Goal: Task Accomplishment & Management: Manage account settings

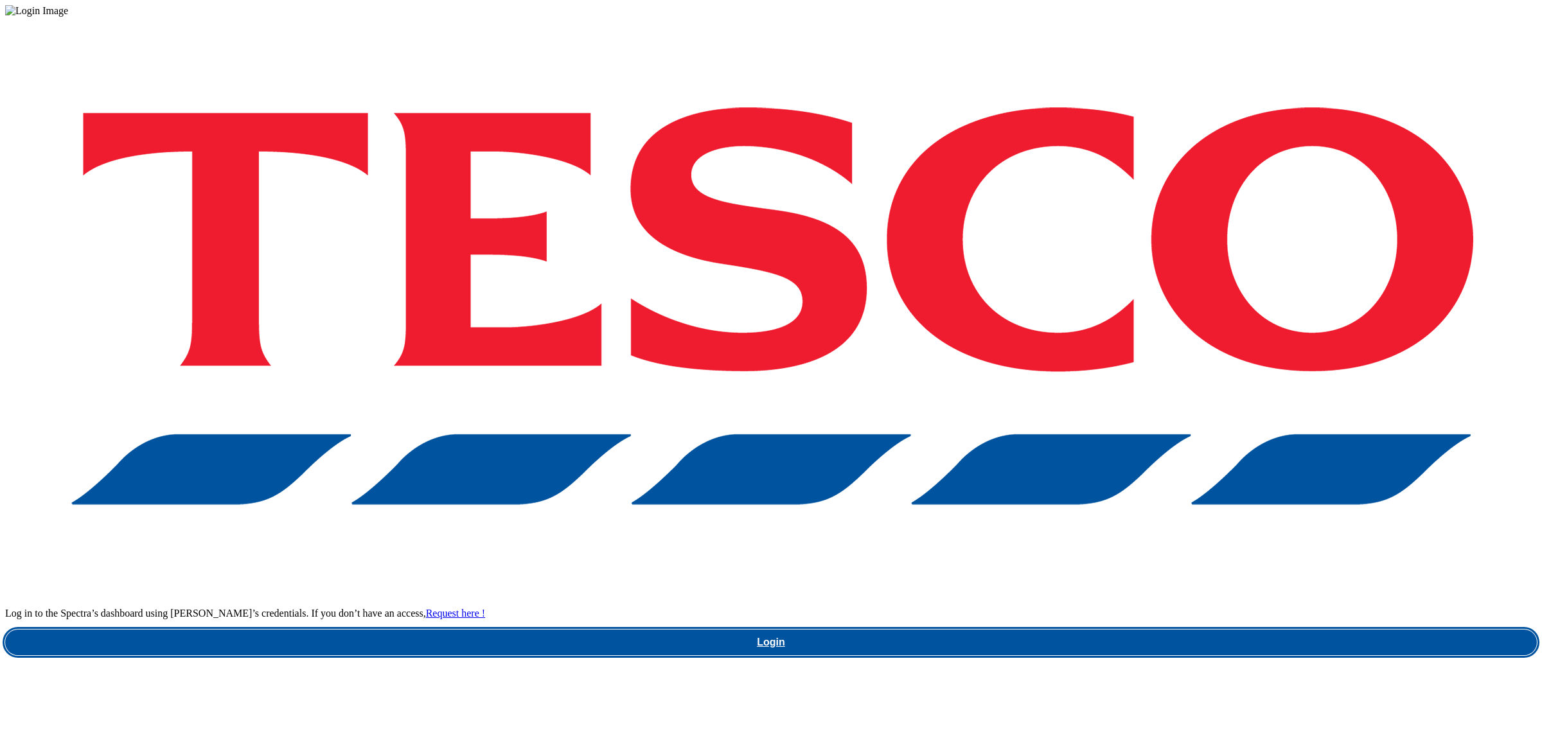
click at [1150, 630] on link "Login" at bounding box center [771, 643] width 1532 height 26
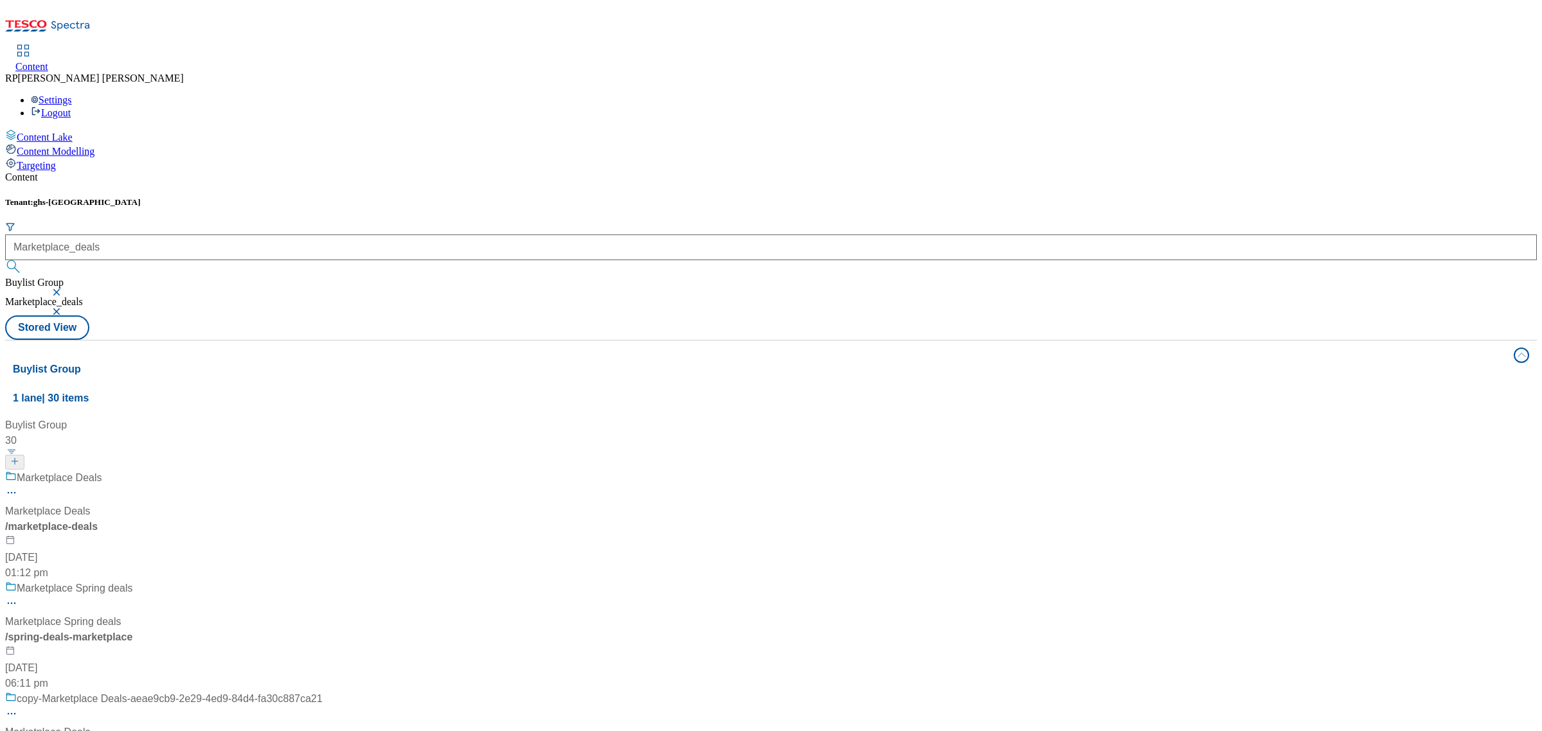
click at [323, 470] on div "Marketplace Deals" at bounding box center [163, 486] width 317 height 33
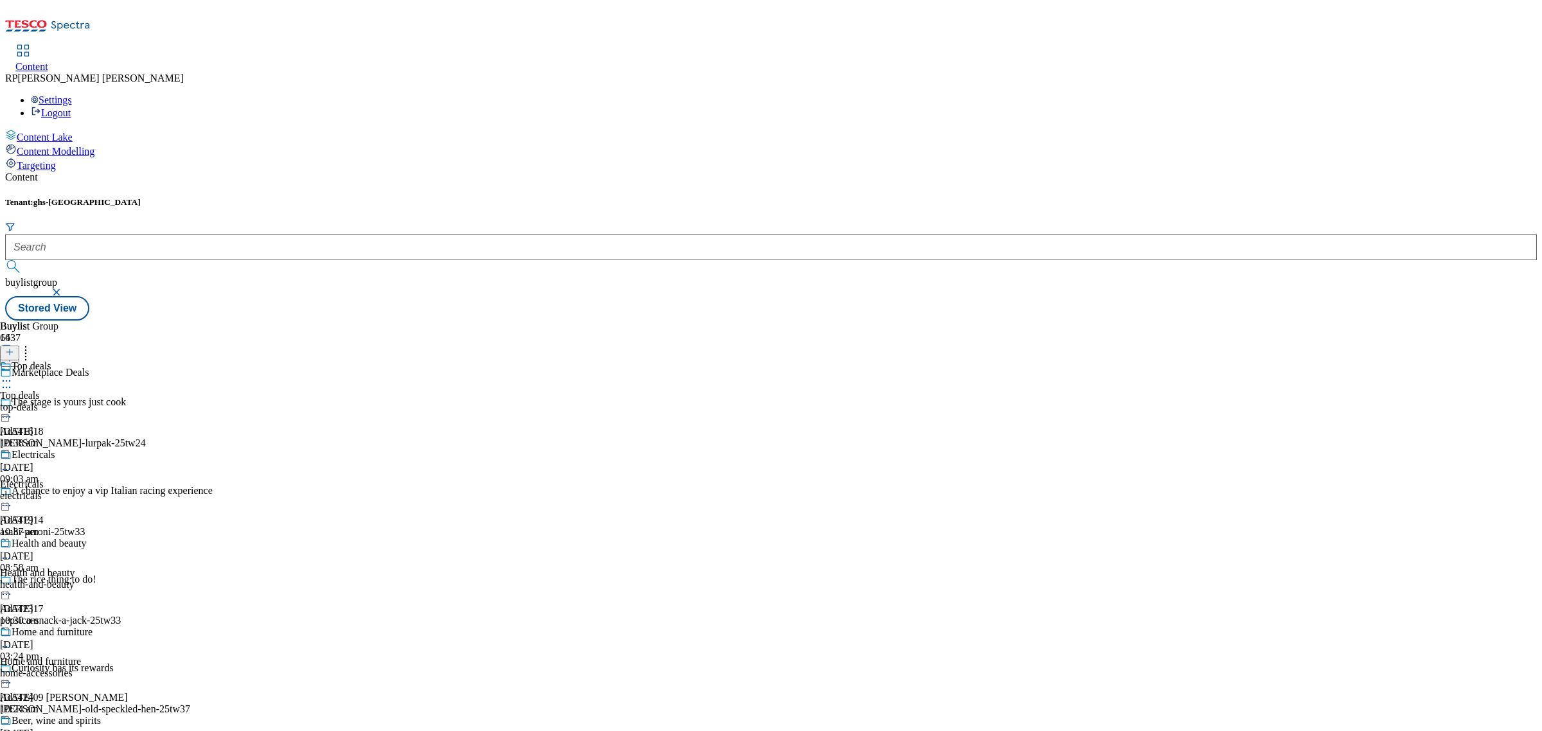
click at [101, 538] on div "Health and beauty" at bounding box center [50, 553] width 101 height 30
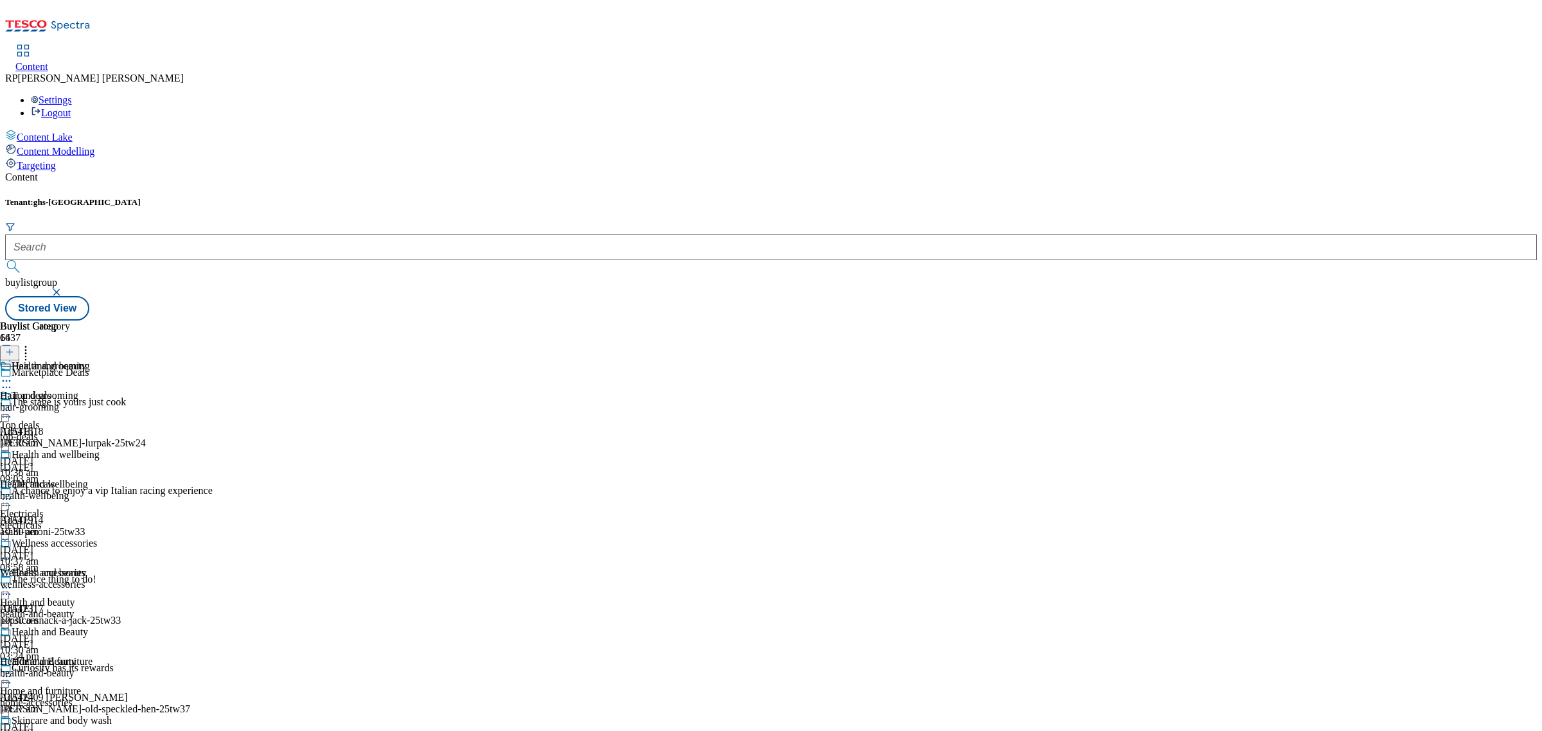
click at [112, 402] on div "hair-grooming" at bounding box center [56, 408] width 112 height 12
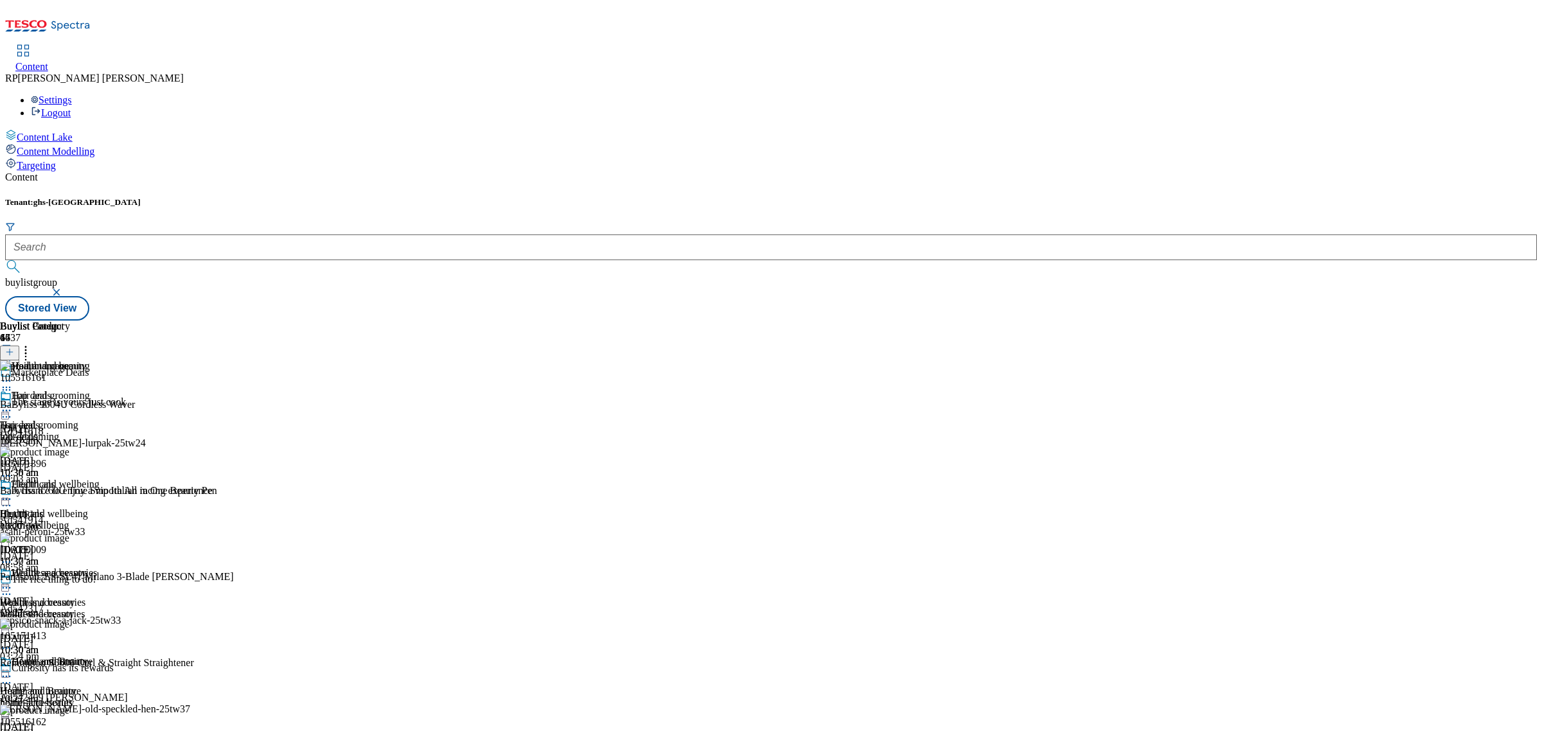
click at [112, 479] on div "Health and wellbeing Health and wellbeing health-wellbeing 3 Oct 2025 10:30 am" at bounding box center [56, 523] width 112 height 89
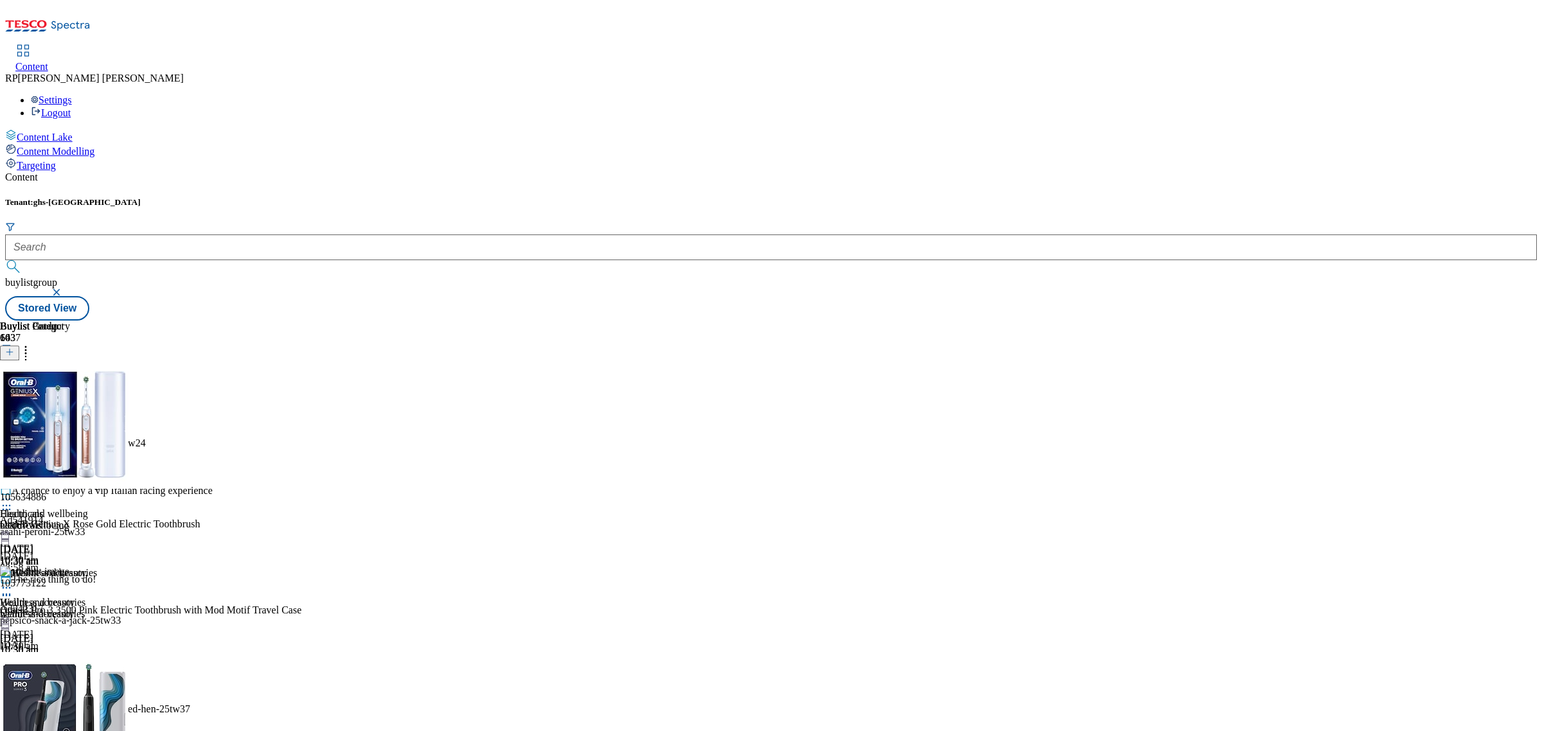
click at [112, 567] on div "Wellness accessories Wellness accessories wellness-accessories 3 Oct 2025 10:30…" at bounding box center [56, 611] width 112 height 89
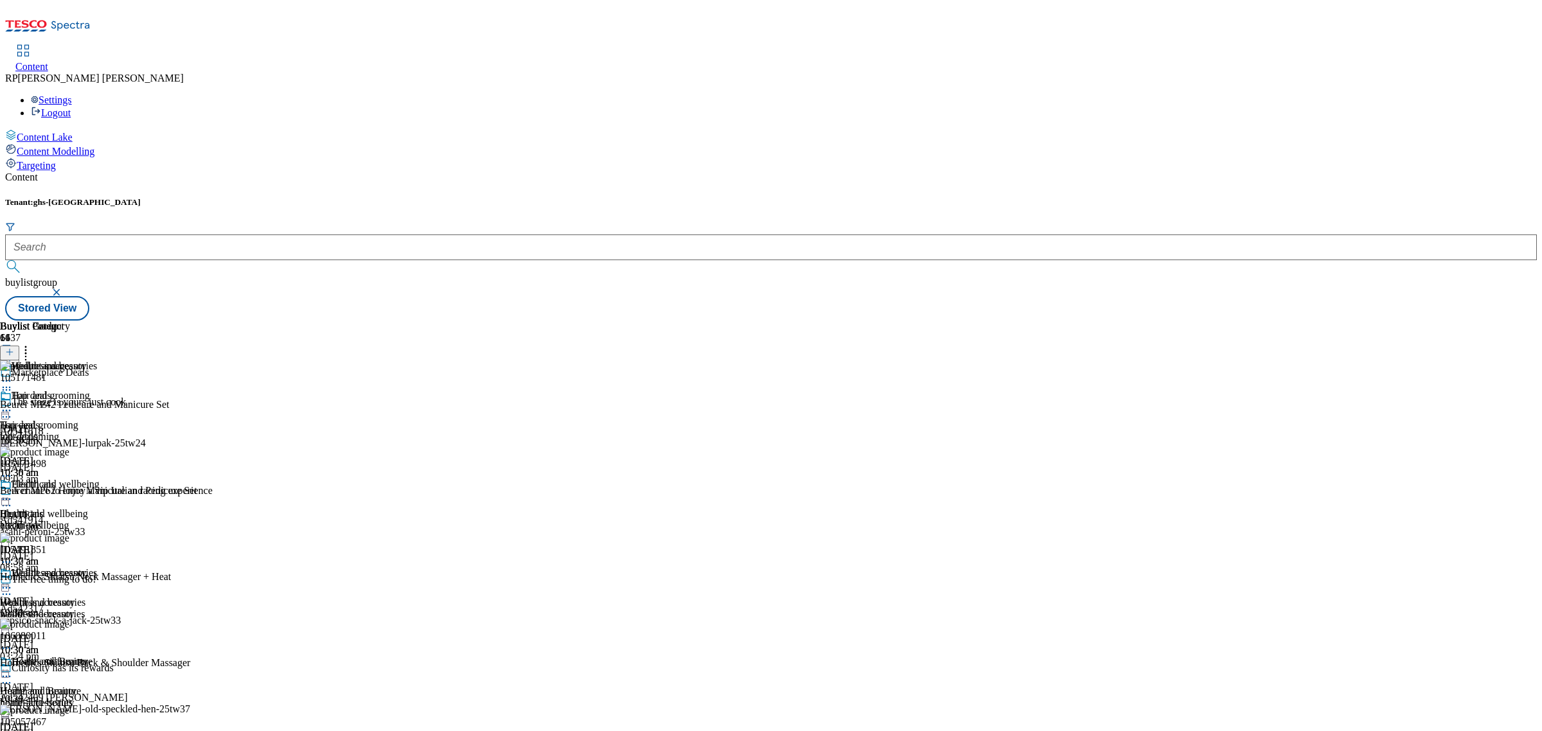
scroll to position [321, 0]
click at [112, 697] on div "health-and-beauty" at bounding box center [56, 703] width 112 height 12
click at [101, 581] on div at bounding box center [50, 588] width 101 height 15
click at [112, 681] on li "Un-preview" at bounding box center [69, 688] width 86 height 15
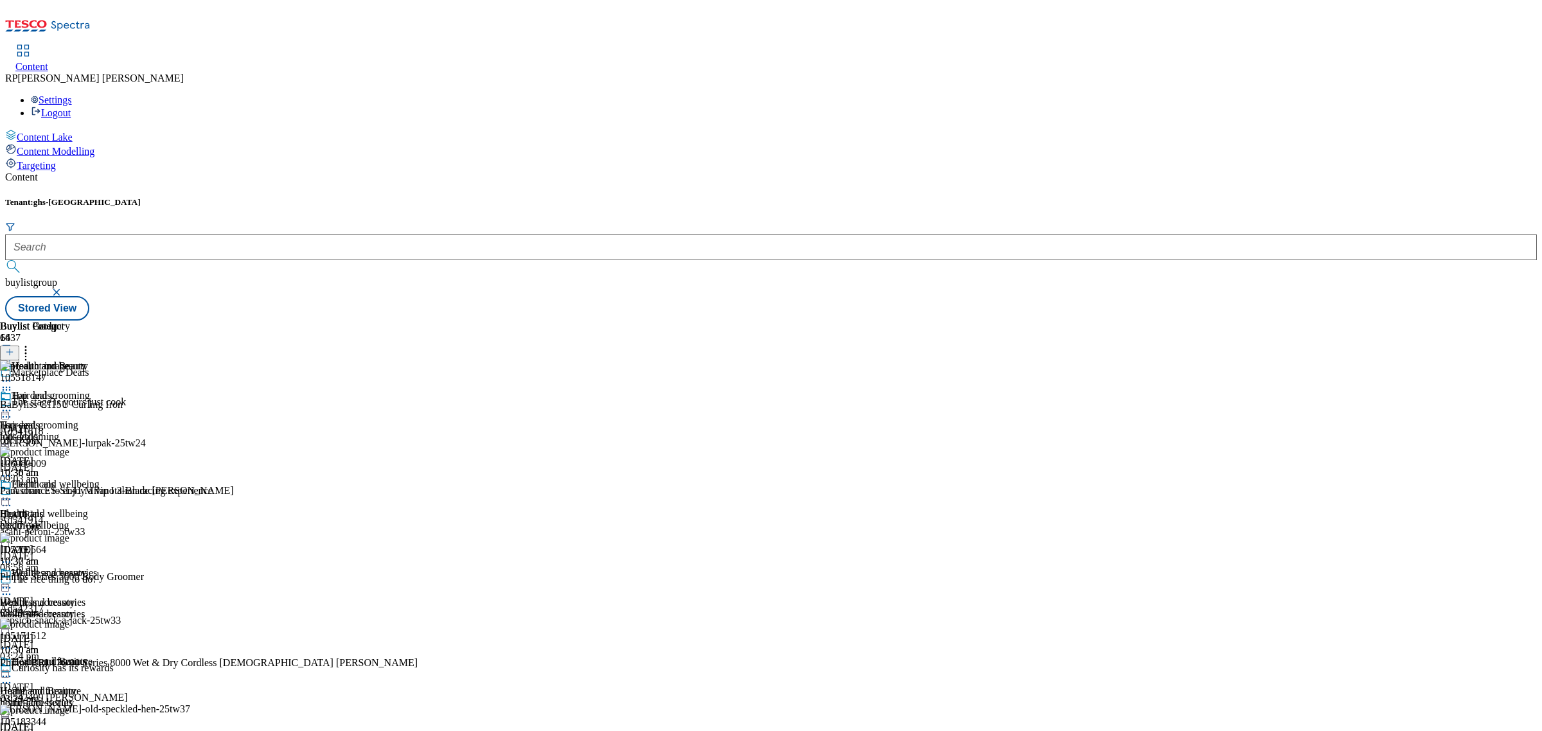
click at [13, 581] on icon at bounding box center [6, 587] width 13 height 13
click at [83, 684] on span "Un-preview" at bounding box center [61, 689] width 43 height 10
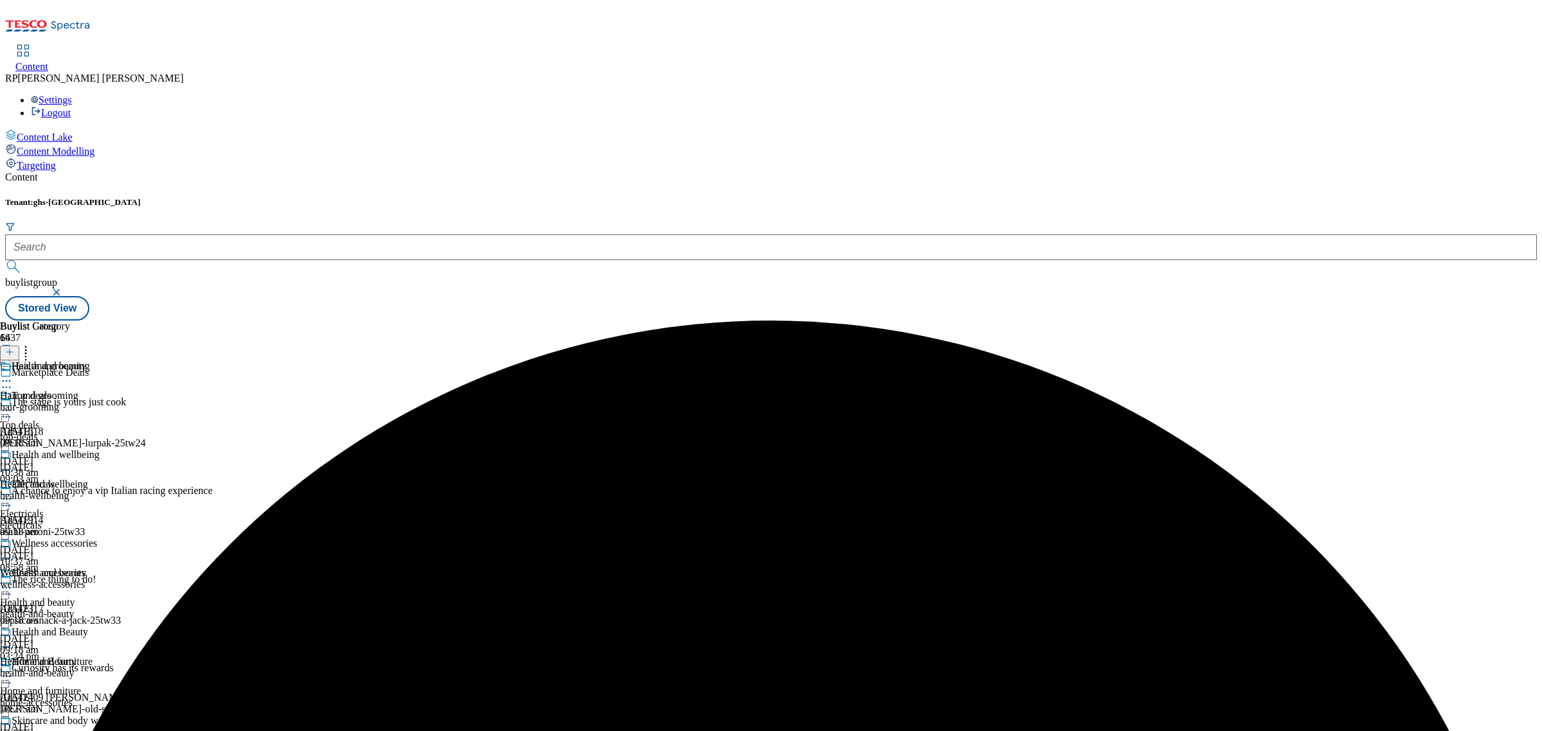
click at [13, 493] on icon at bounding box center [6, 499] width 13 height 13
click at [83, 596] on span "Un-preview" at bounding box center [61, 601] width 43 height 10
click at [13, 581] on icon at bounding box center [6, 587] width 13 height 13
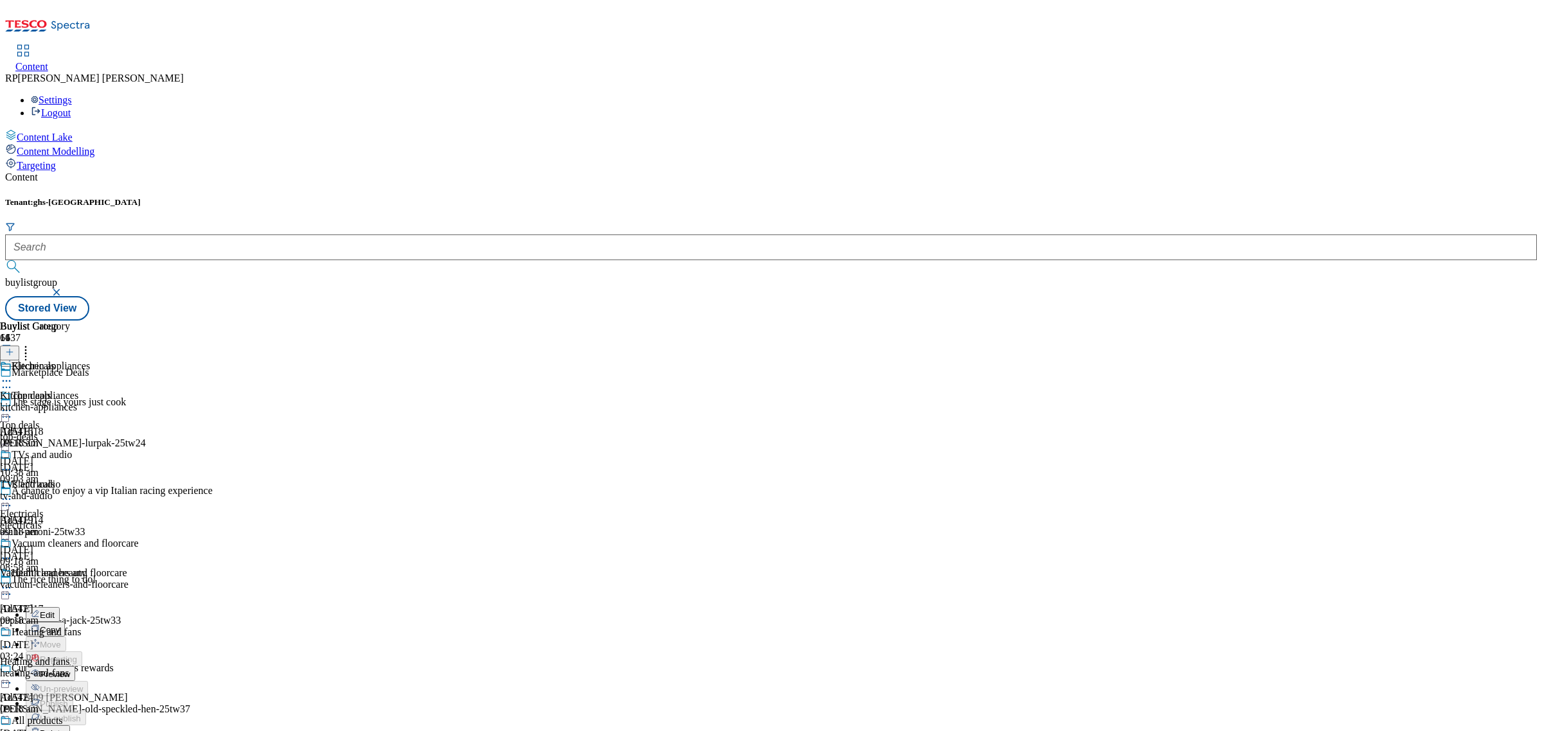
scroll to position [0, 0]
click at [974, 321] on div "Buylist Group 6437 Marketplace Deals The stage is yours just cook Ad541618 arla…" at bounding box center [771, 321] width 1532 height 0
click at [101, 567] on div "Health and beauty Health and beauty health-and-beauty 6 Oct 2025 09:18 am" at bounding box center [50, 611] width 101 height 89
click at [13, 581] on icon at bounding box center [6, 587] width 13 height 13
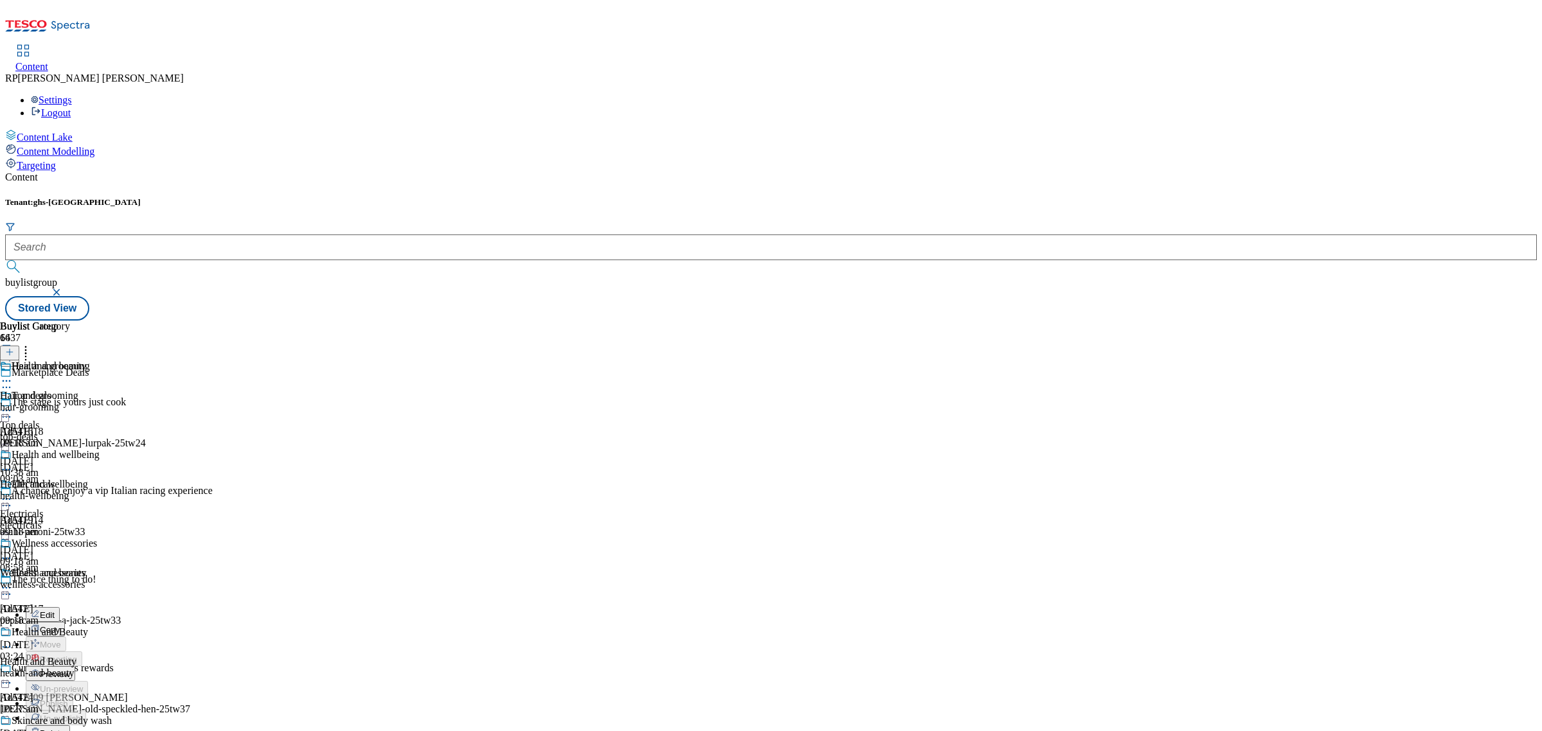
click at [903, 321] on div "Buylist Group 6437 Marketplace Deals The stage is yours just cook Ad541618 arla…" at bounding box center [771, 321] width 1532 height 0
click at [112, 668] on div "health-and-beauty" at bounding box center [56, 674] width 112 height 12
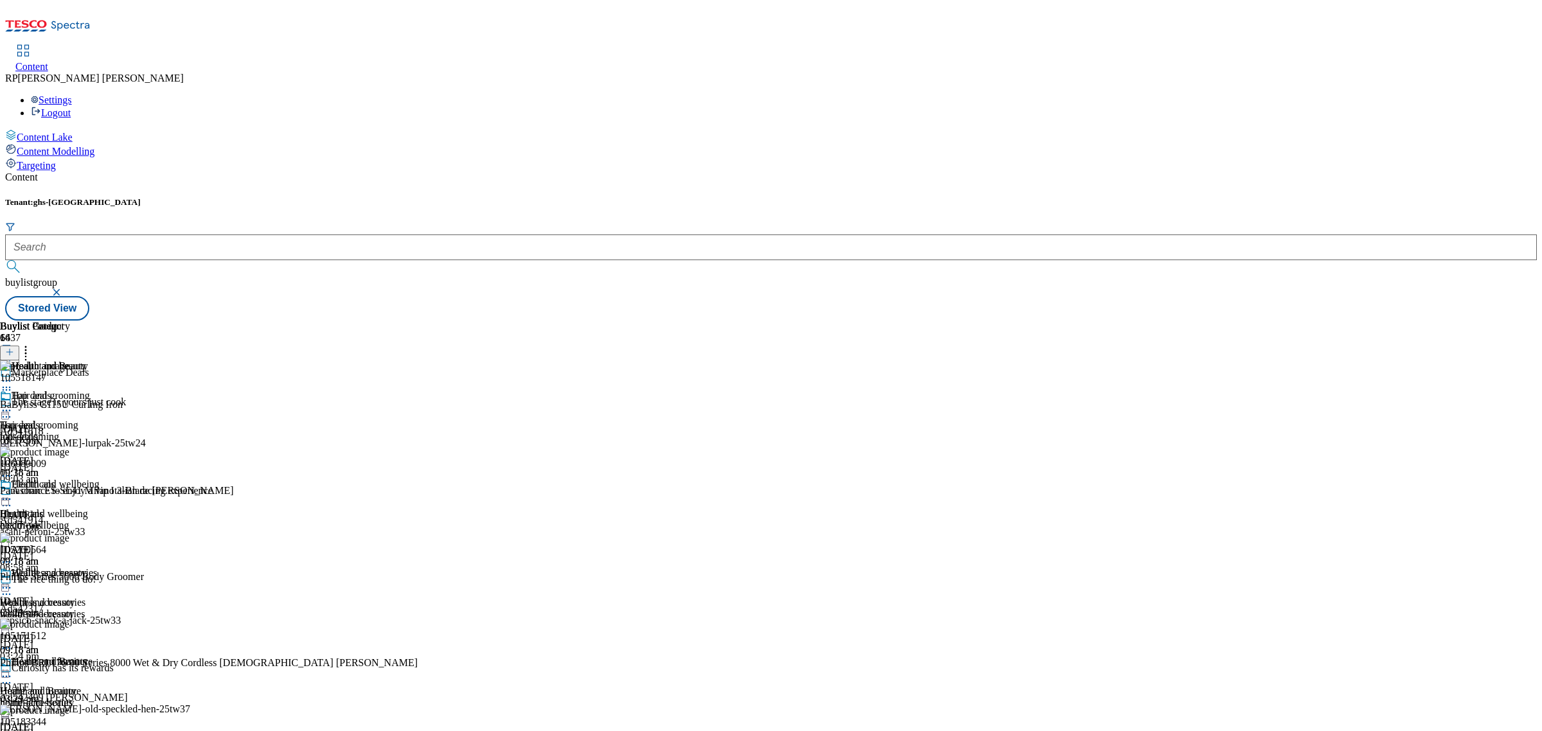
click at [13, 670] on icon at bounding box center [6, 676] width 13 height 13
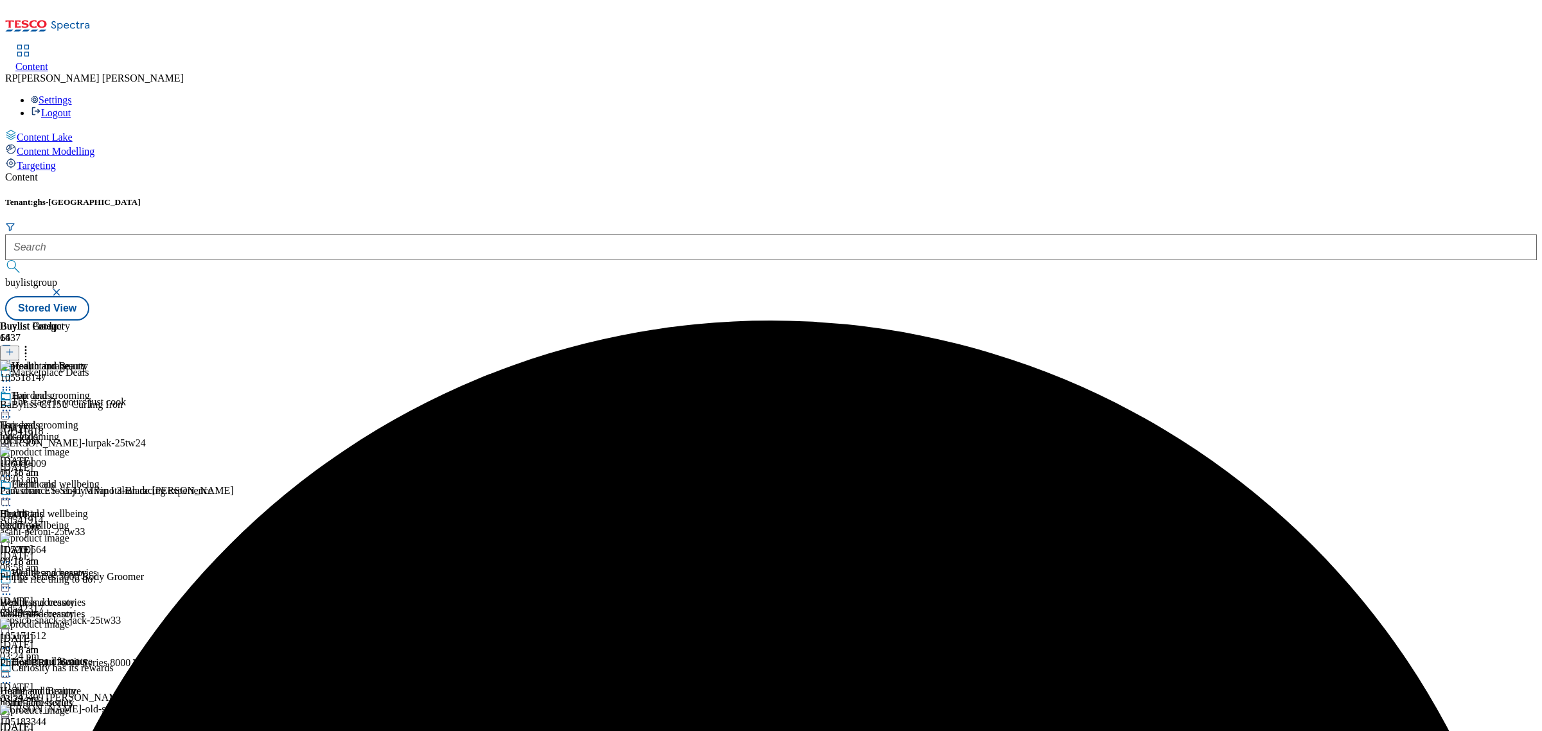
click at [112, 697] on div "health-and-beauty" at bounding box center [56, 703] width 112 height 12
click at [13, 670] on icon at bounding box center [6, 676] width 13 height 13
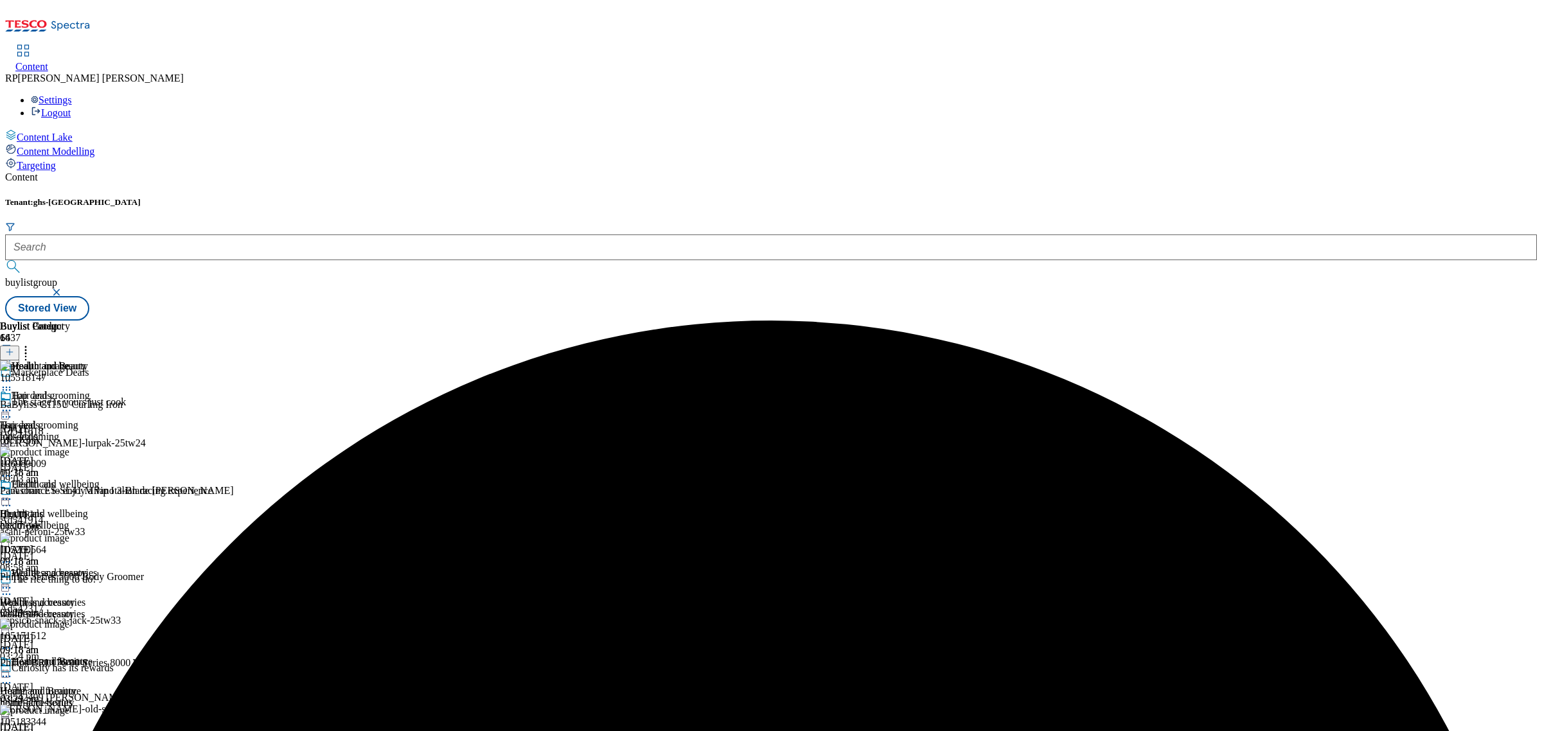
click at [32, 344] on icon at bounding box center [25, 350] width 13 height 13
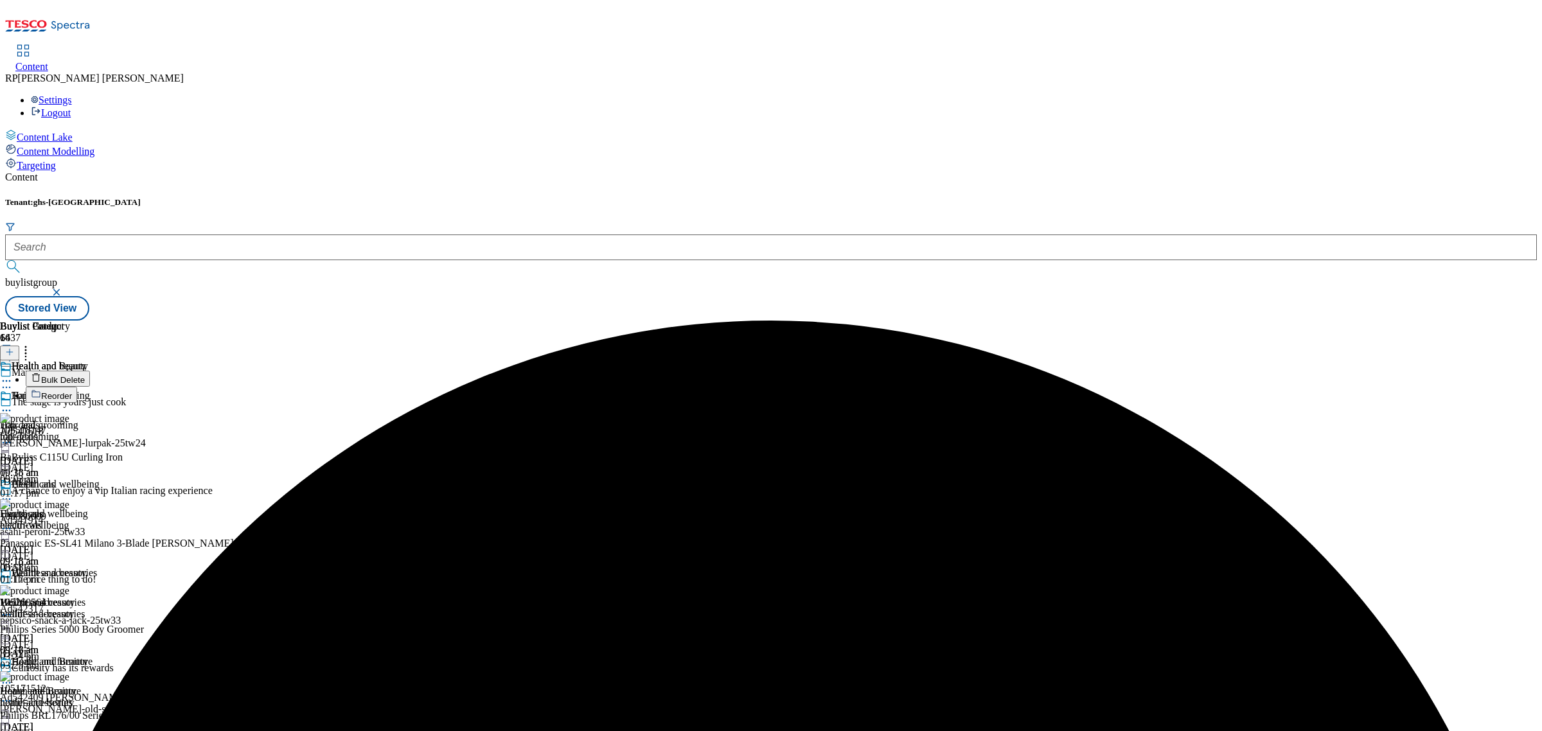
click at [85, 375] on span "Bulk Delete" at bounding box center [63, 380] width 44 height 10
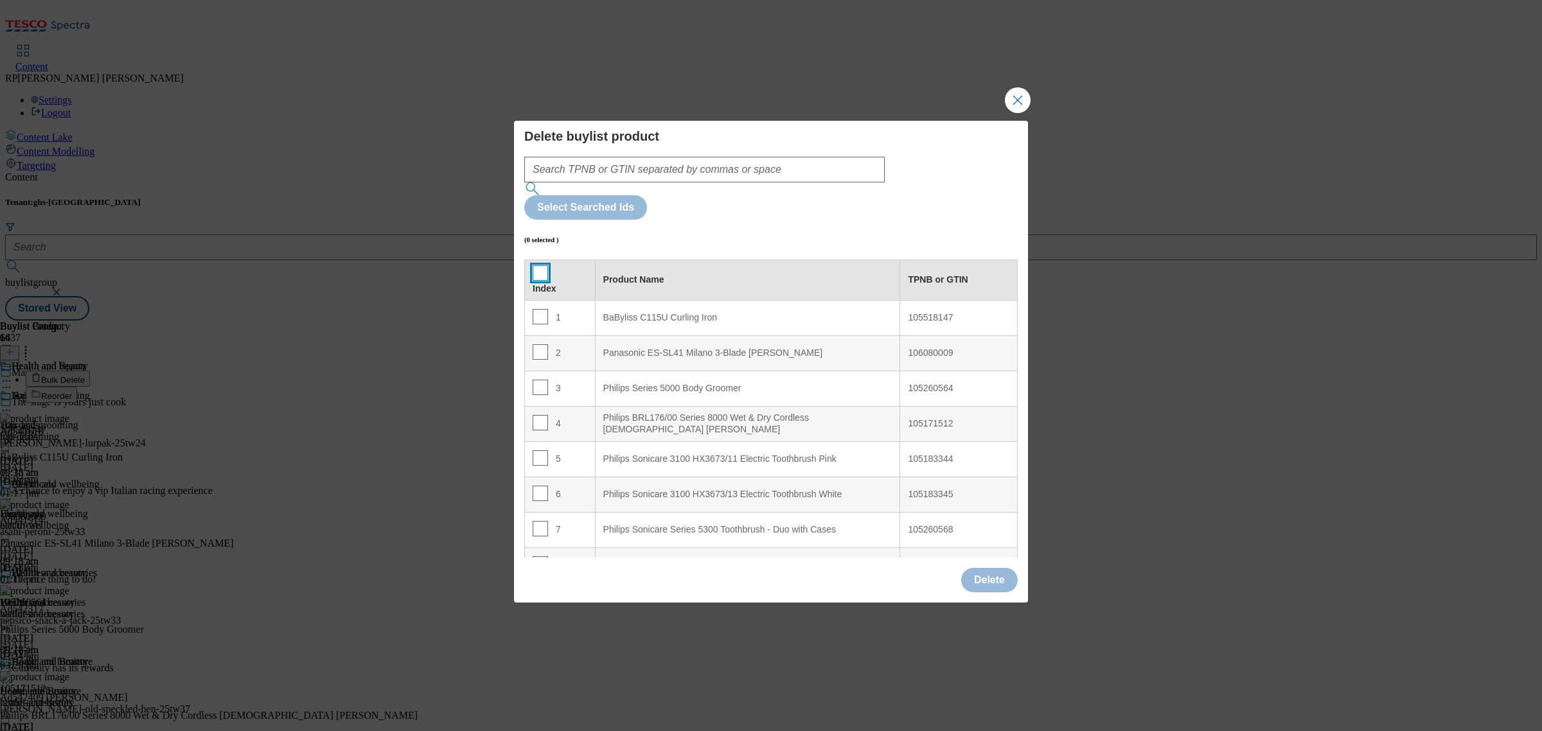
click at [538, 265] on input "Modal" at bounding box center [540, 272] width 15 height 15
checkbox input "true"
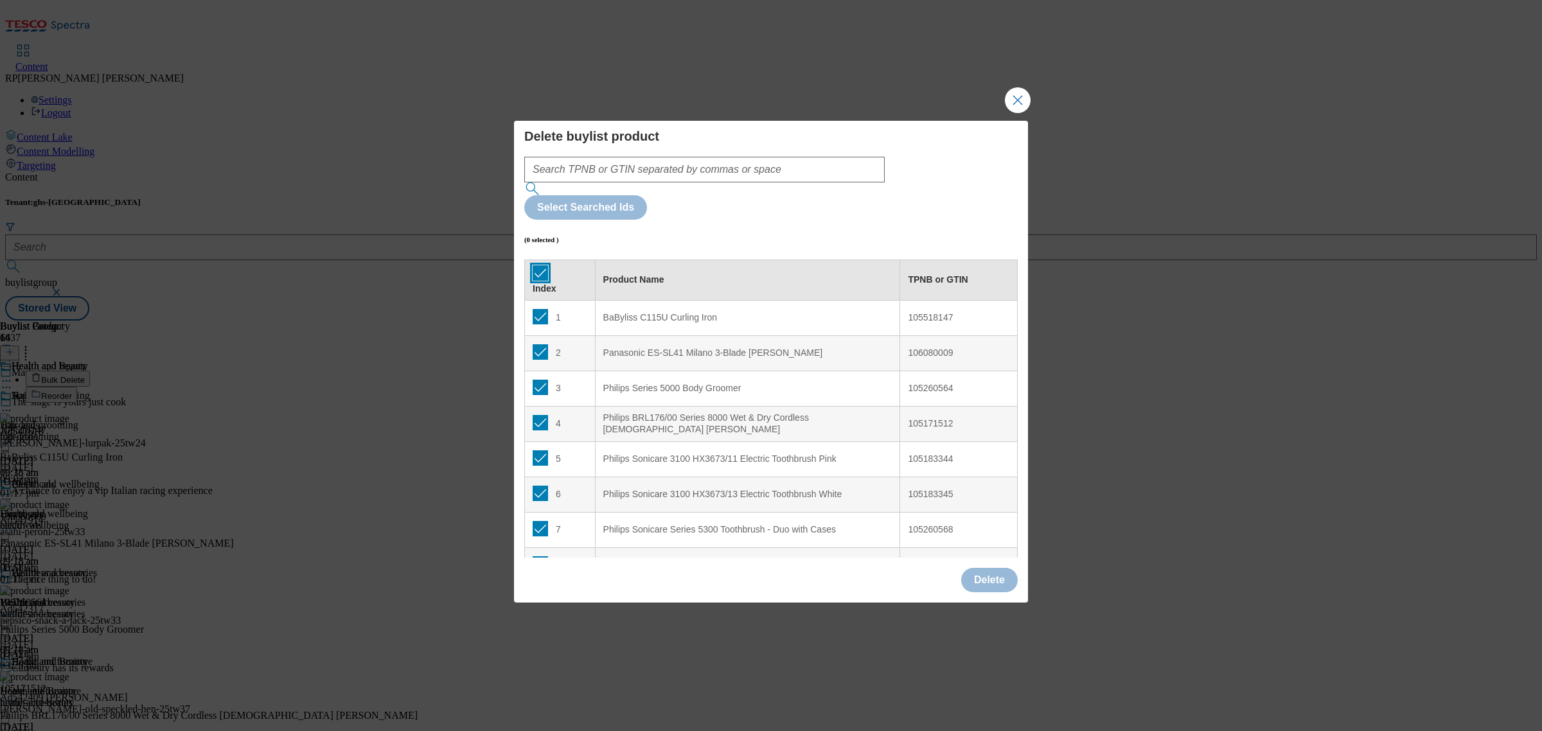
checkbox input "true"
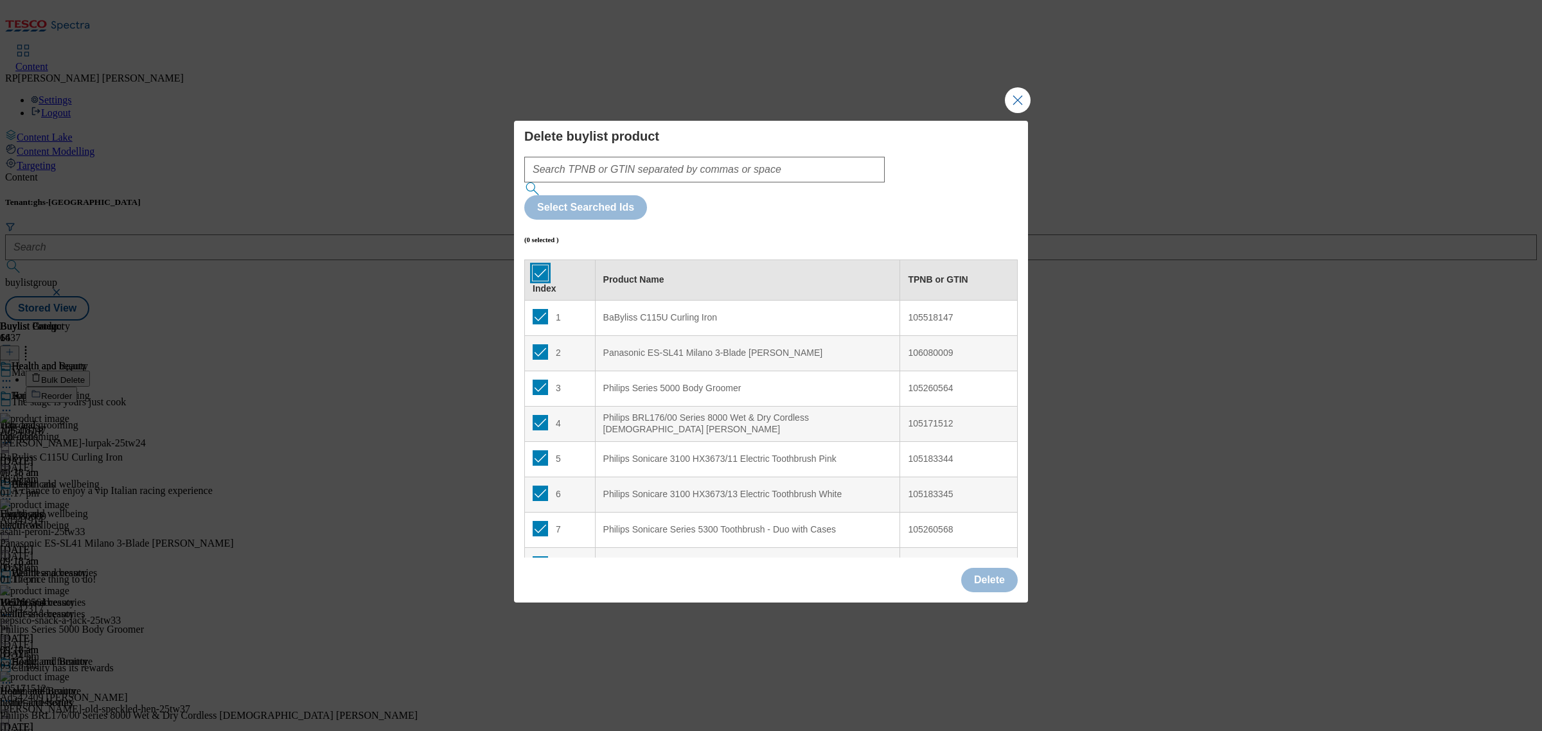
checkbox input "true"
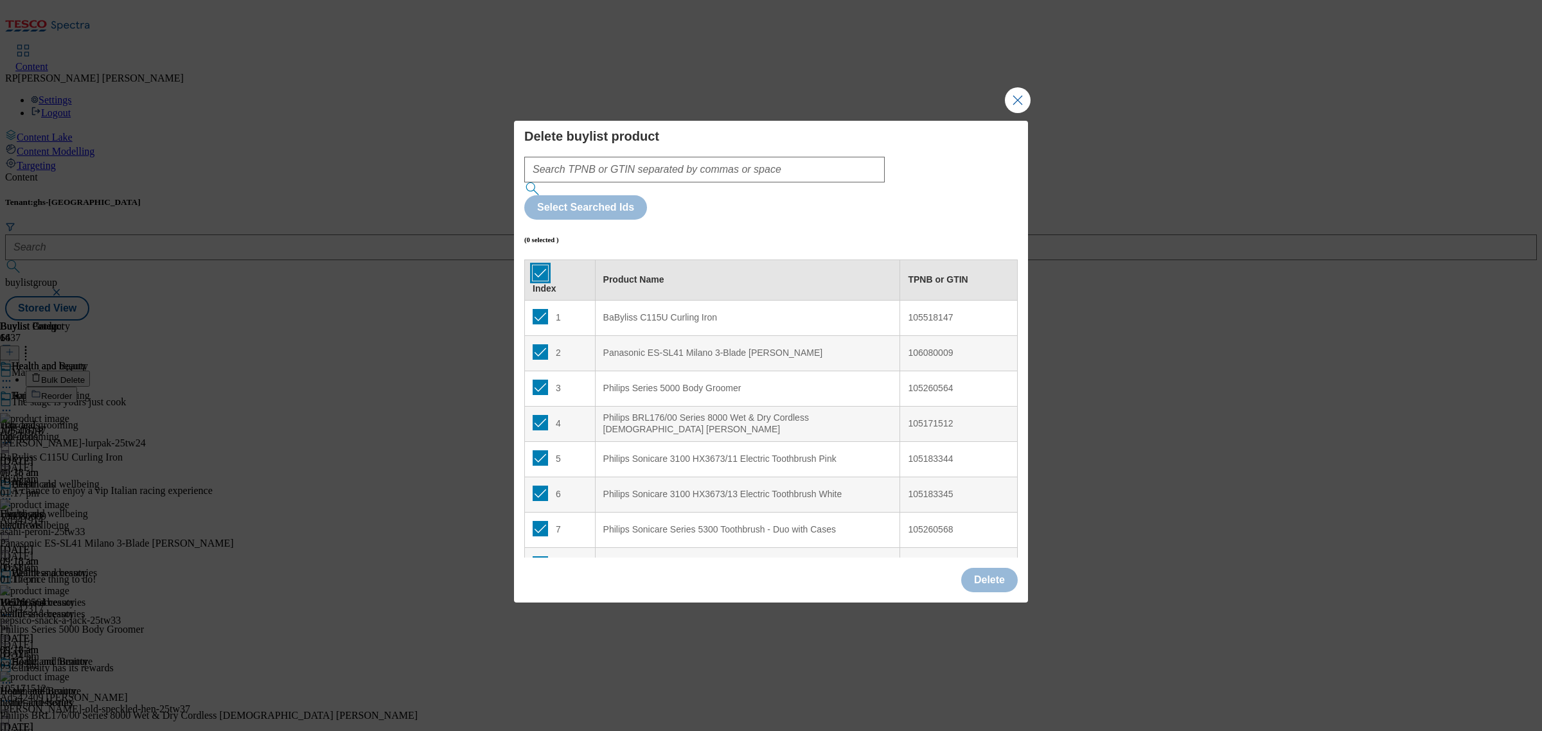
checkbox input "true"
click at [535, 309] on input "Modal" at bounding box center [540, 316] width 15 height 15
checkbox input "false"
click at [538, 344] on input "Modal" at bounding box center [540, 351] width 15 height 15
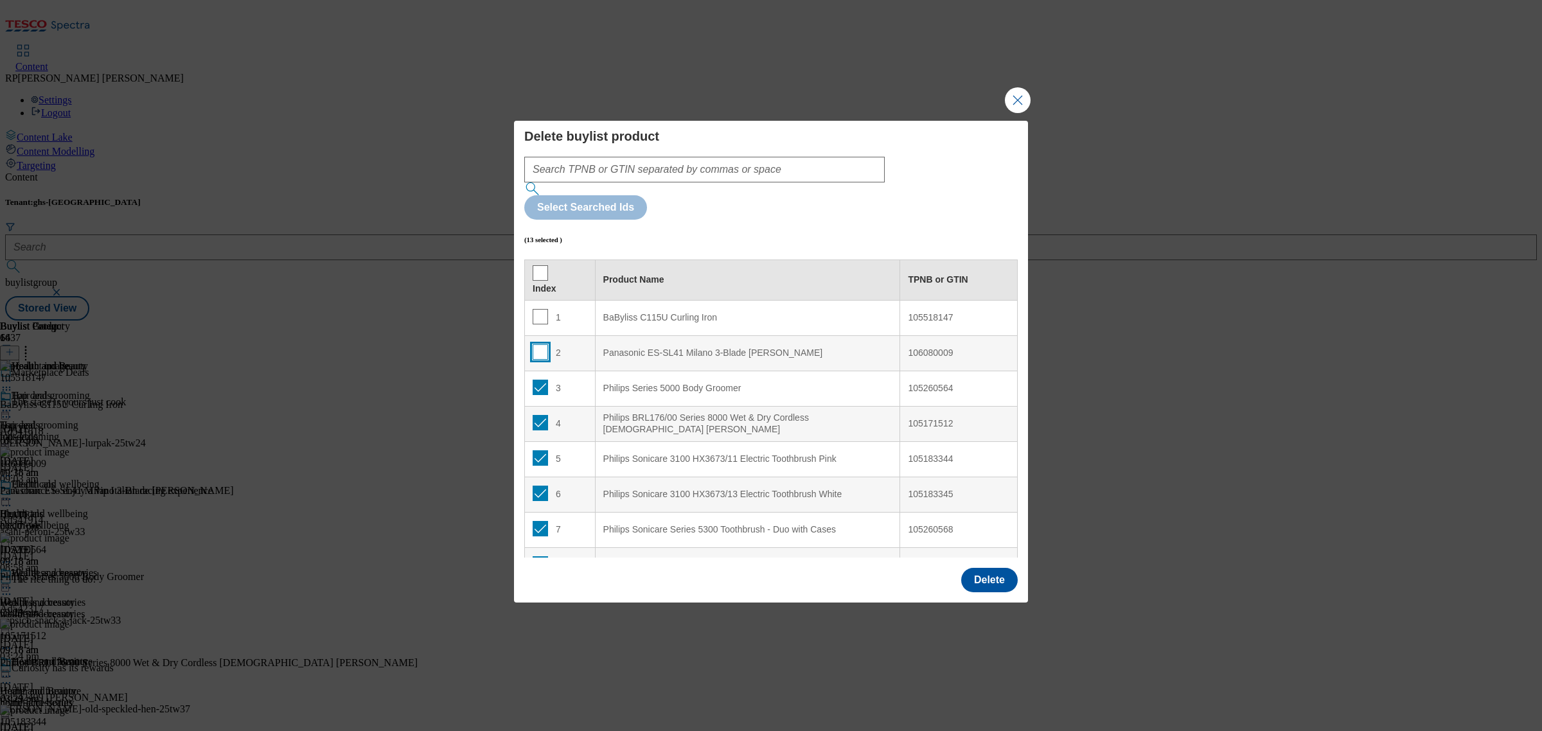
checkbox input "false"
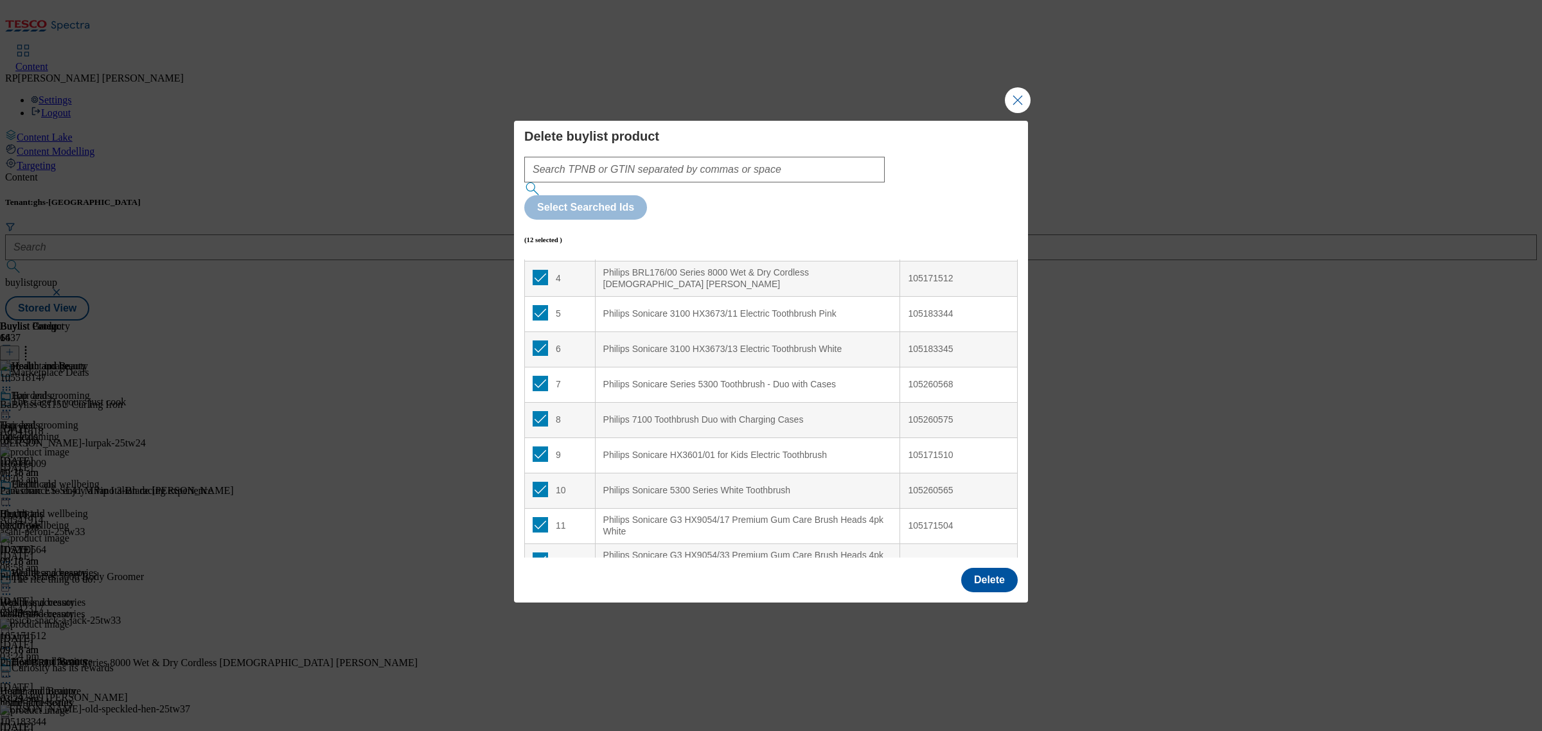
scroll to position [233, 0]
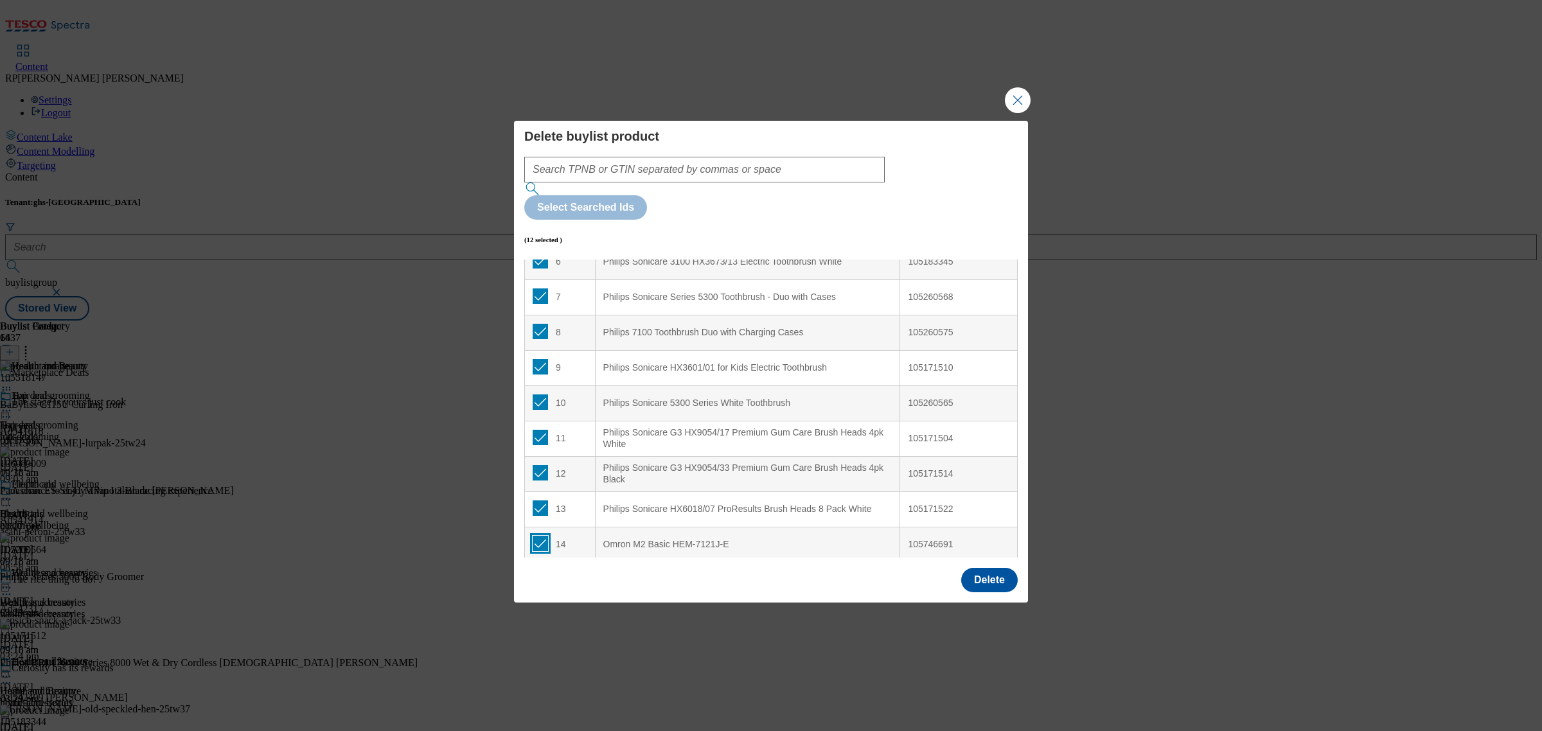
click at [540, 536] on input "Modal" at bounding box center [540, 543] width 15 height 15
checkbox input "false"
click at [977, 568] on button "Delete" at bounding box center [989, 580] width 57 height 24
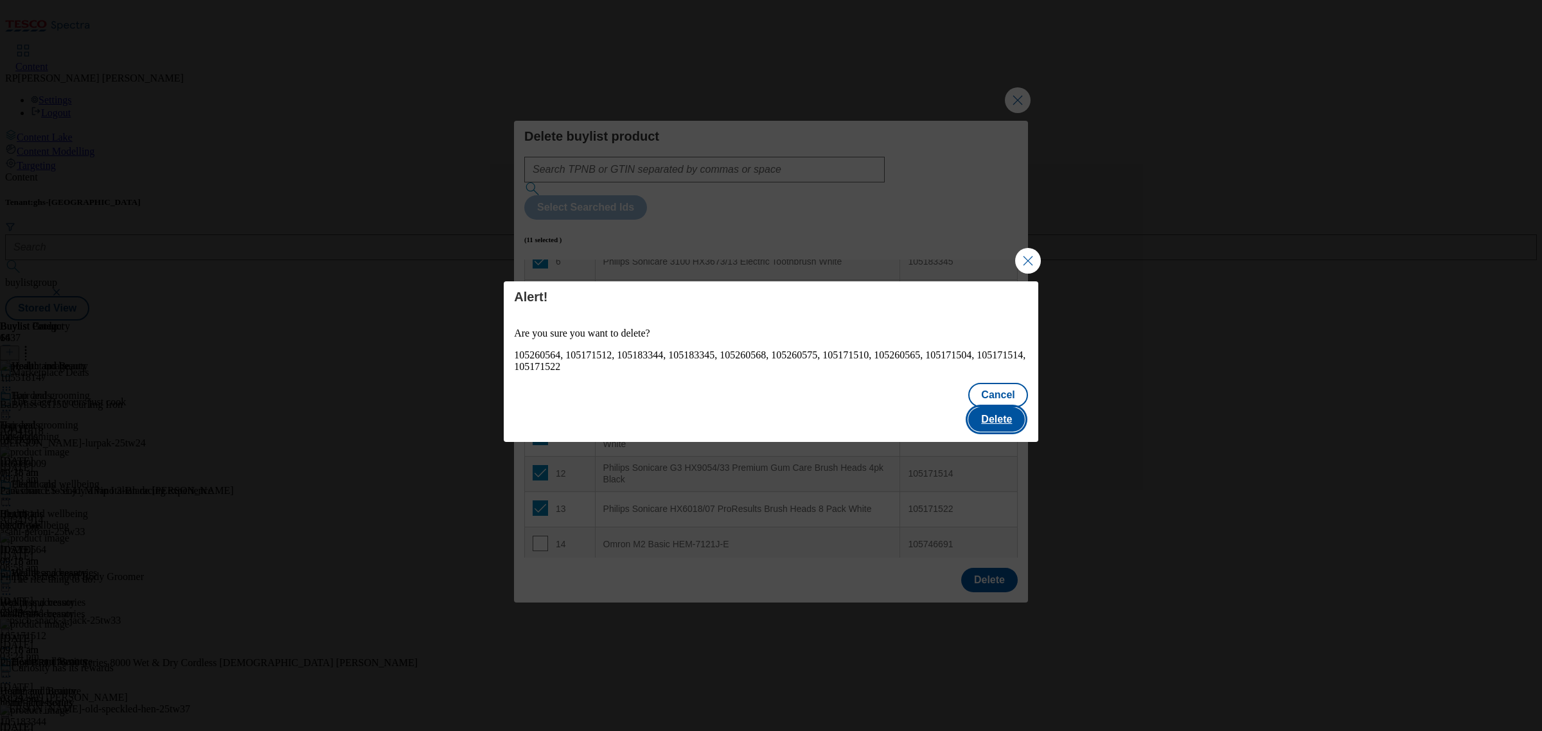
click at [997, 407] on button "Delete" at bounding box center [996, 419] width 57 height 24
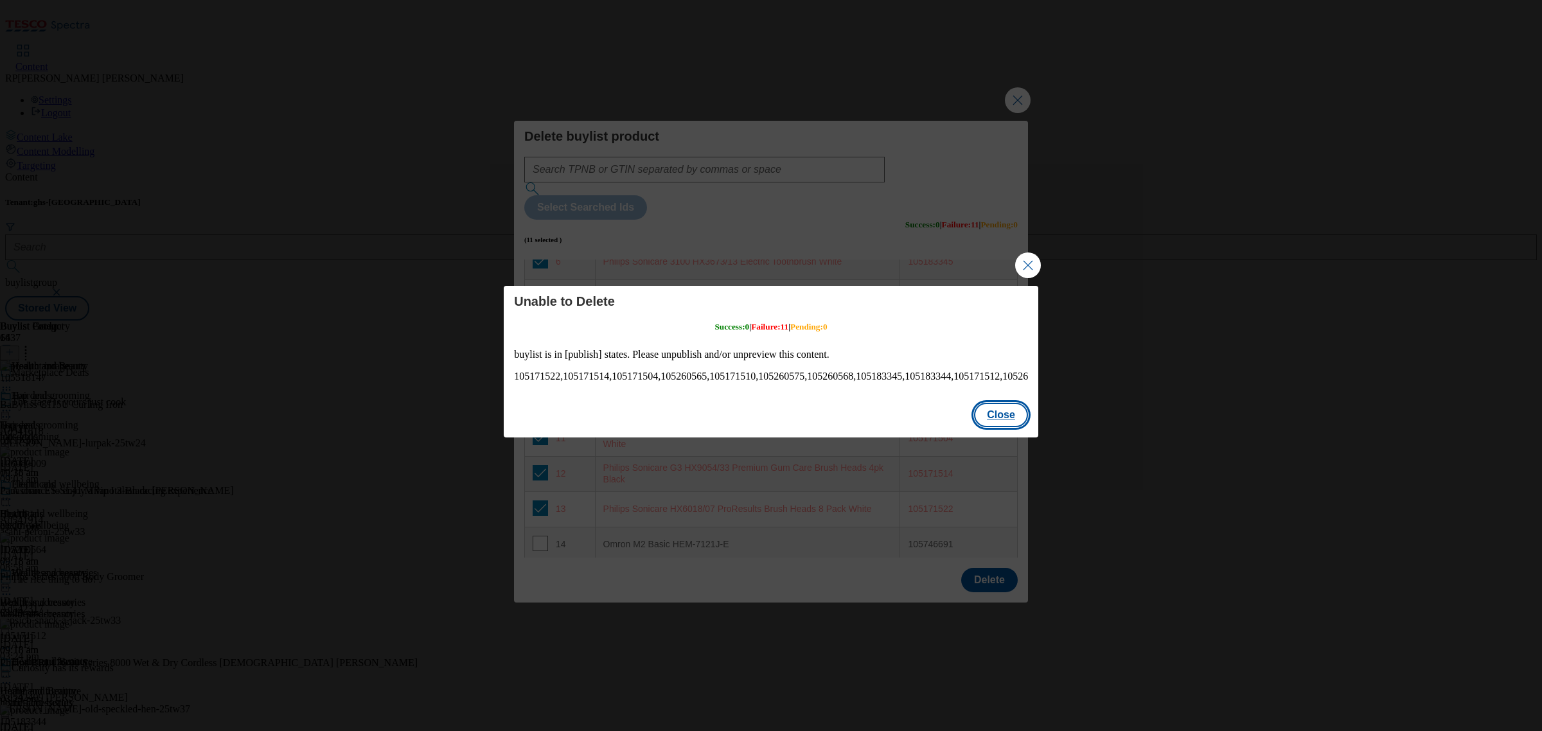
click at [1009, 414] on button "Close" at bounding box center [1001, 415] width 54 height 24
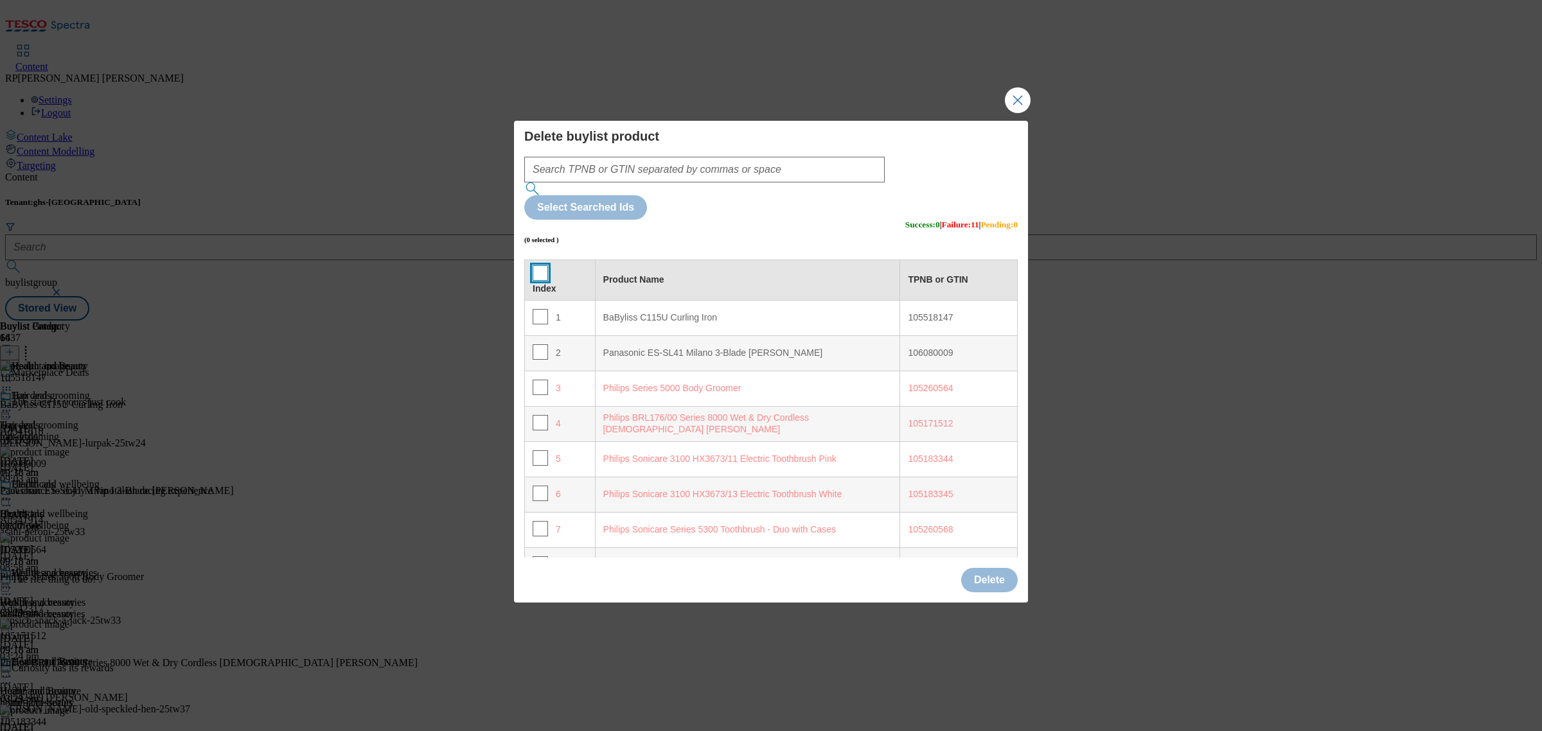
click at [541, 265] on input "Modal" at bounding box center [540, 272] width 15 height 15
checkbox input "true"
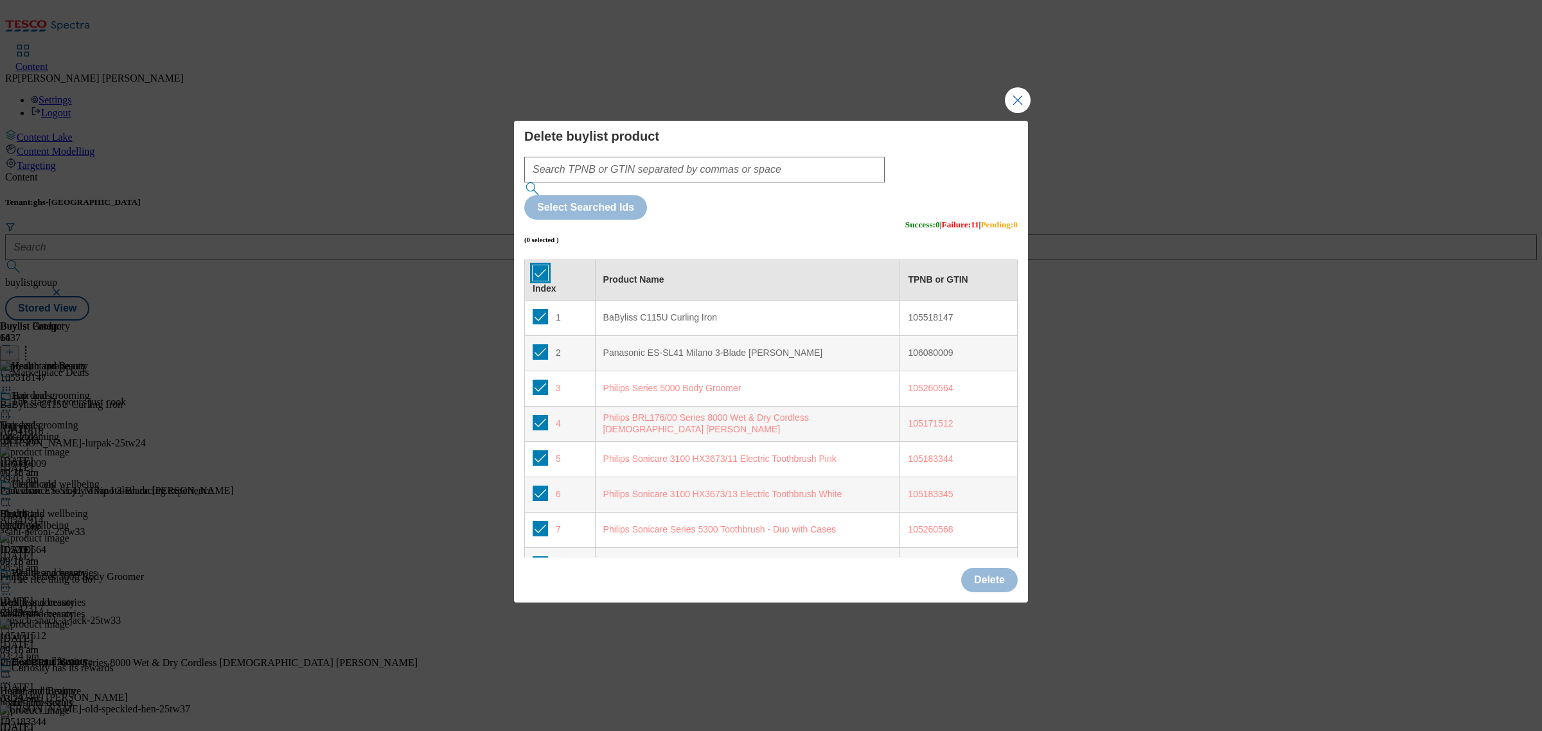
checkbox input "true"
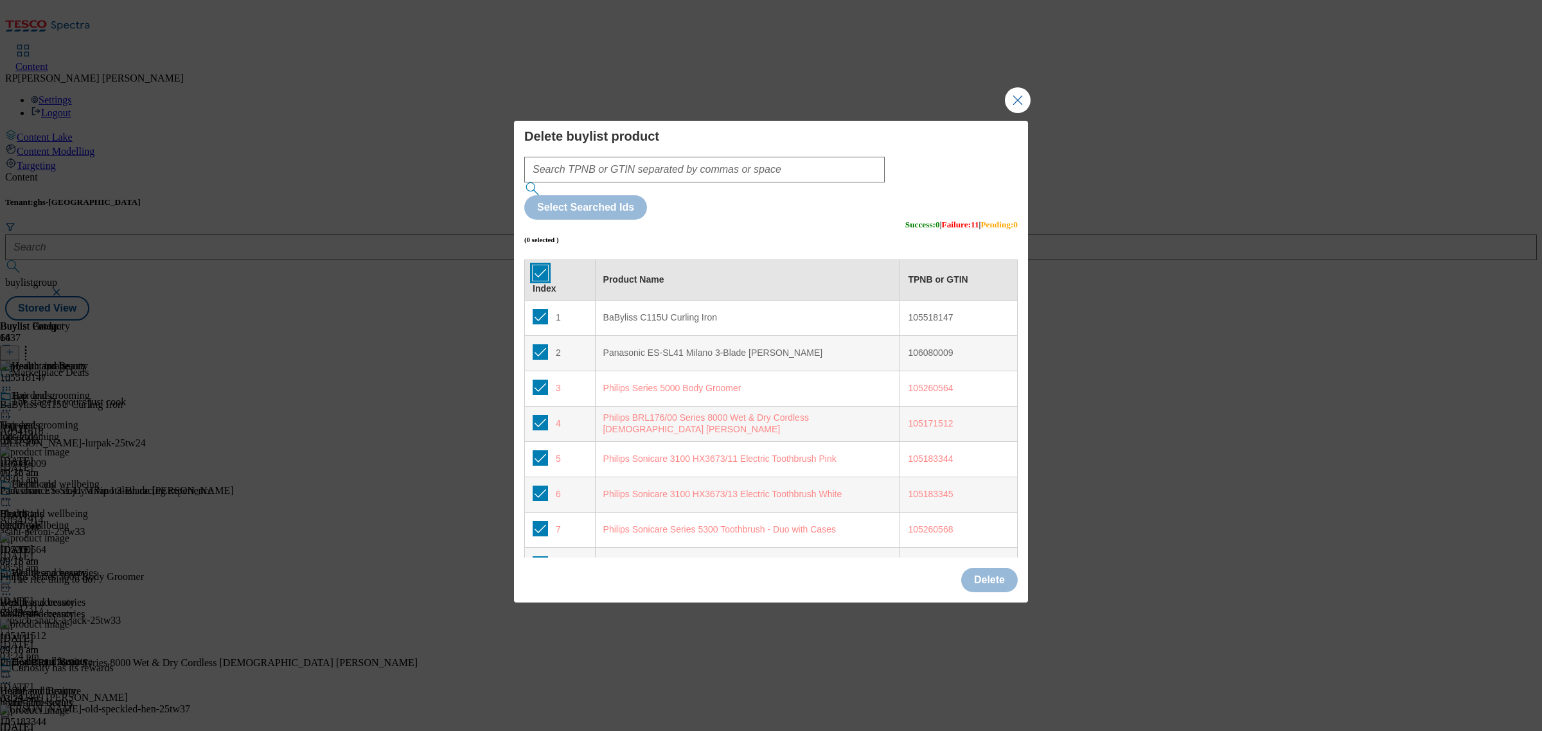
checkbox input "true"
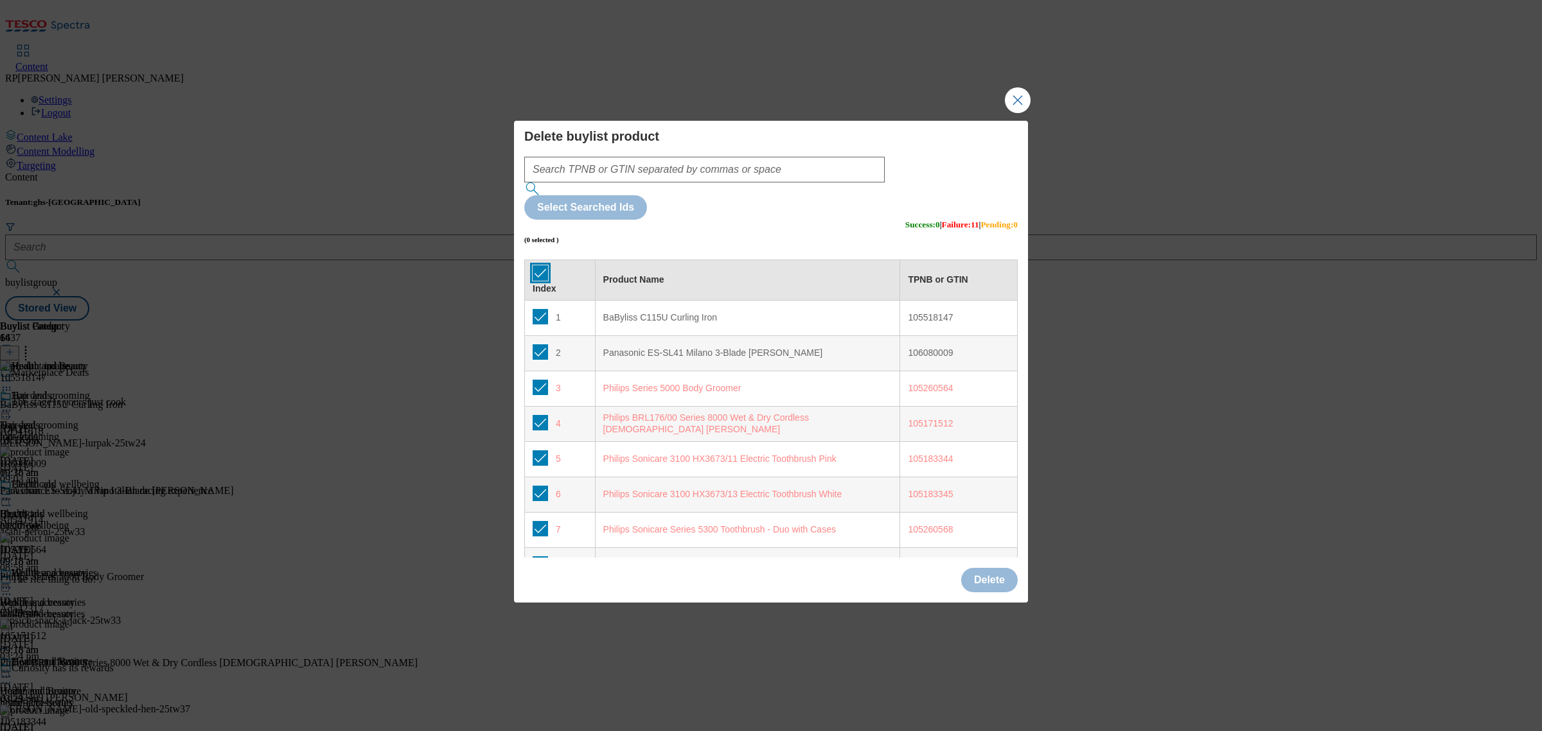
checkbox input "true"
click at [537, 309] on input "Modal" at bounding box center [540, 316] width 15 height 15
checkbox input "false"
click at [535, 344] on input "Modal" at bounding box center [540, 351] width 15 height 15
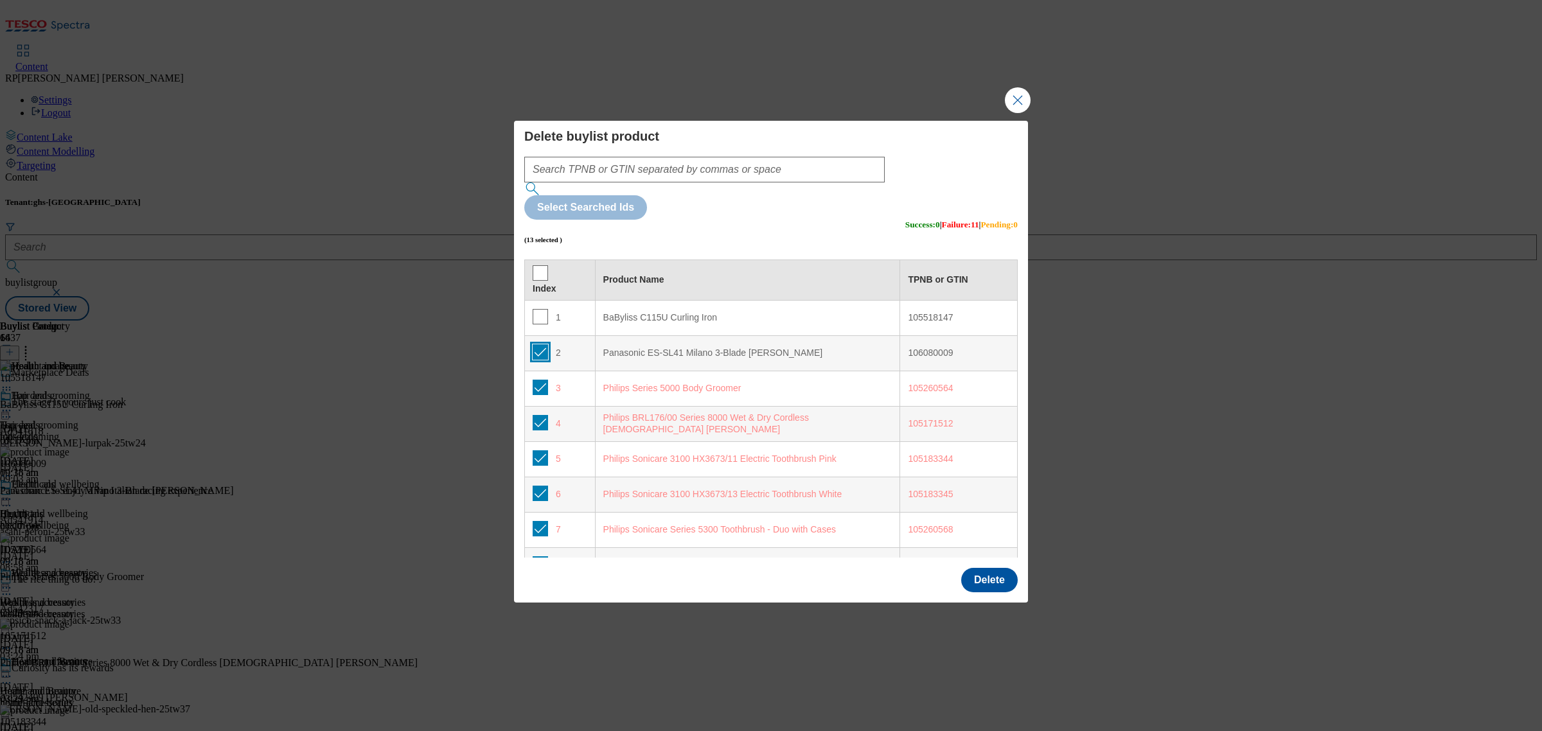
checkbox input "false"
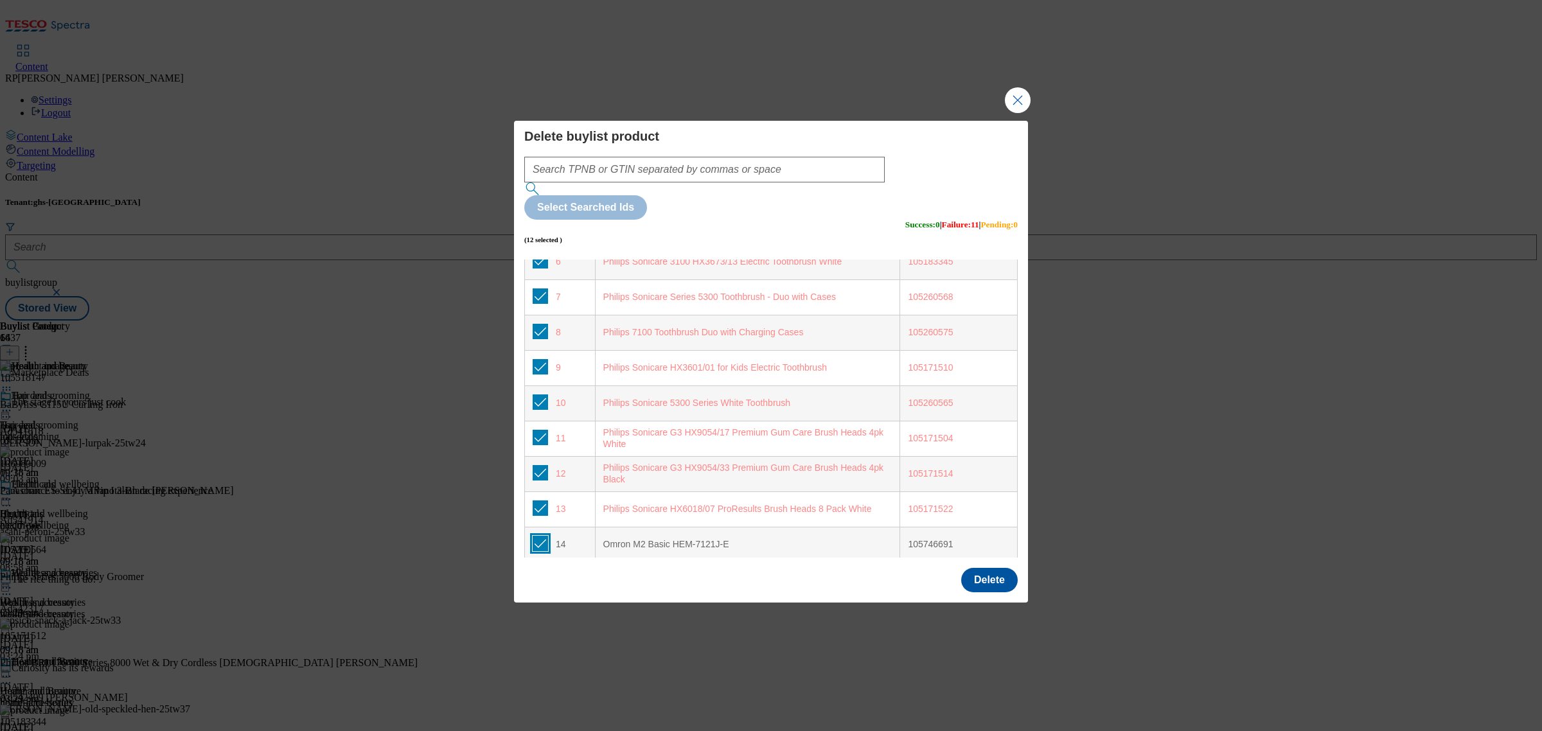
click at [535, 536] on input "Modal" at bounding box center [540, 543] width 15 height 15
checkbox input "false"
click at [971, 568] on button "Delete" at bounding box center [989, 580] width 57 height 24
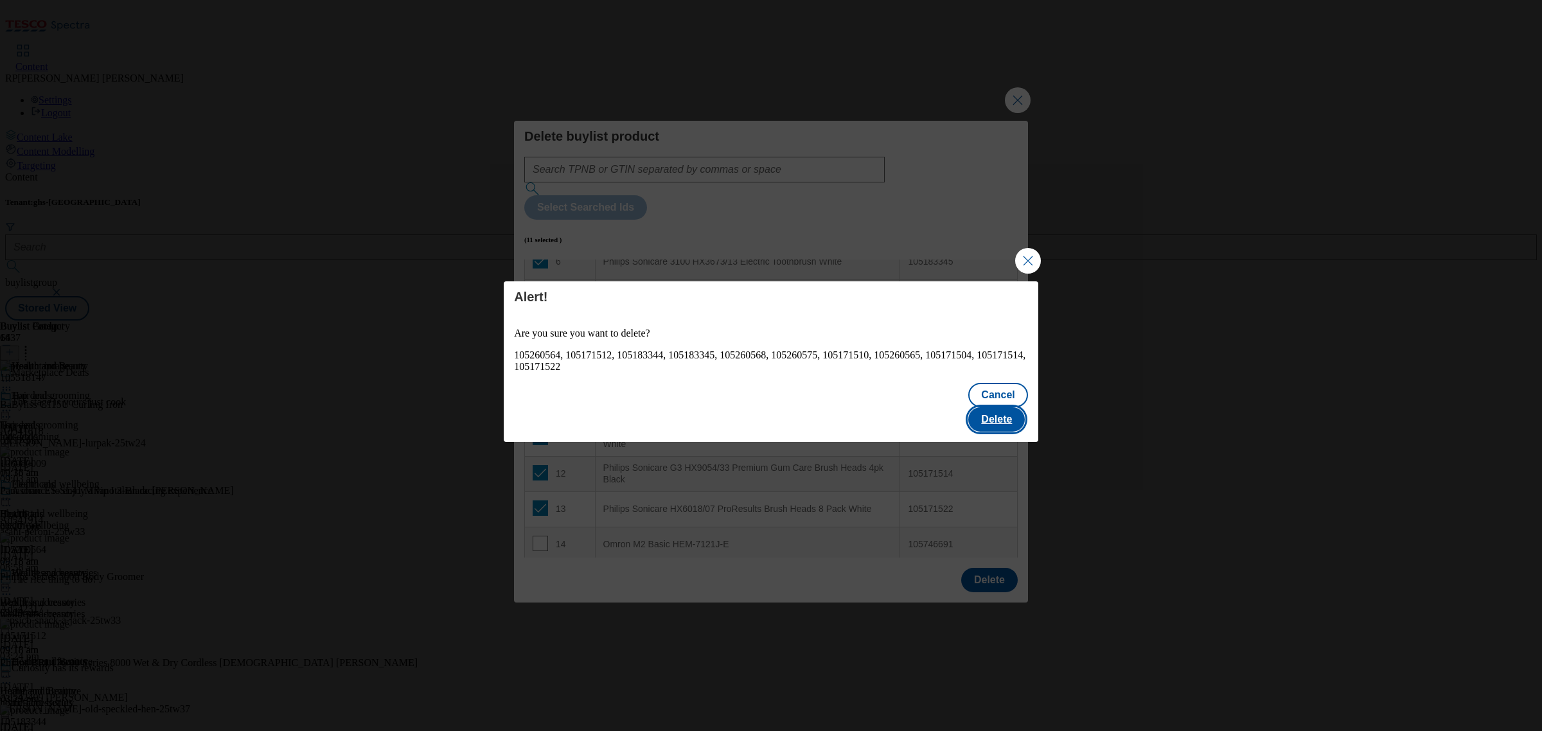
click at [993, 407] on button "Delete" at bounding box center [996, 419] width 57 height 24
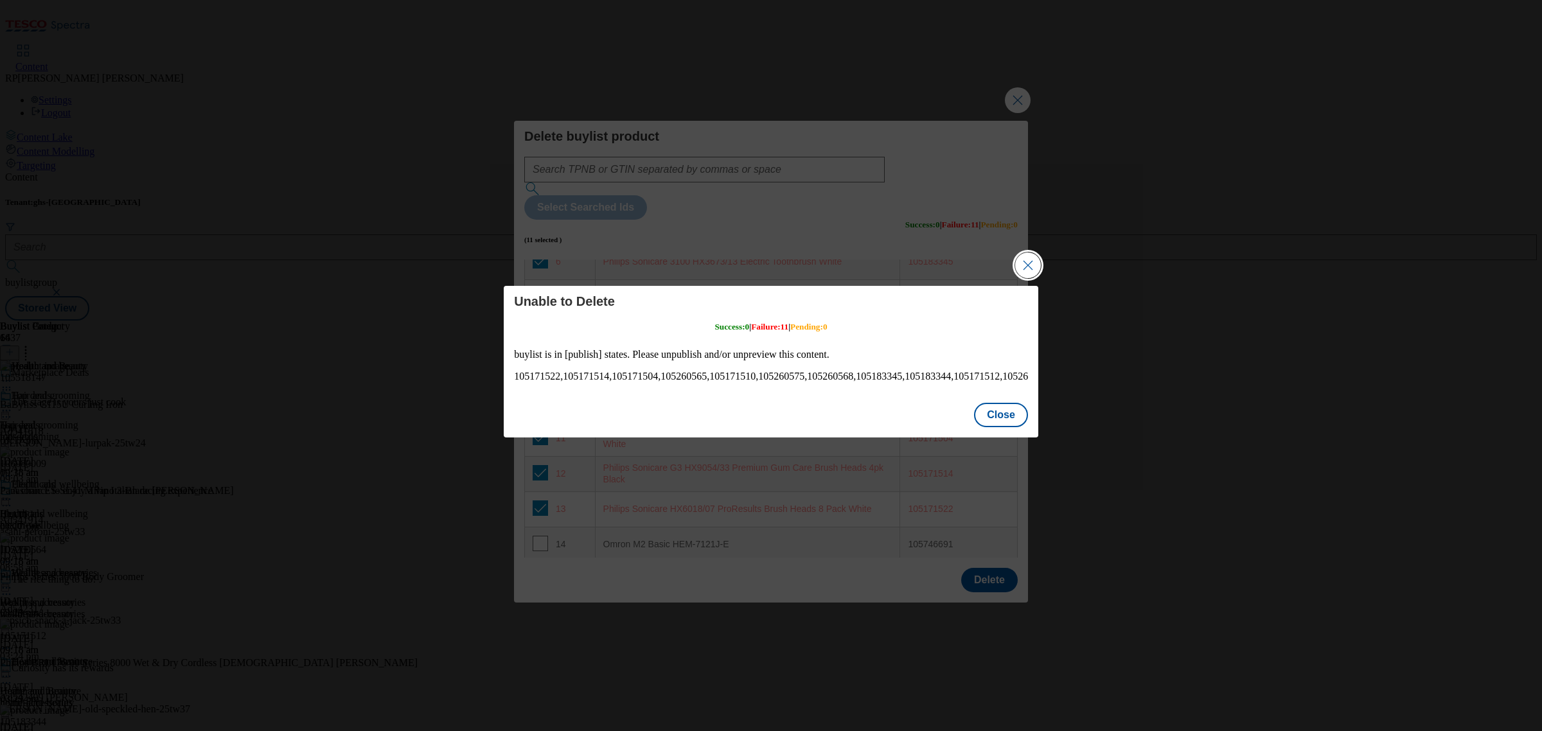
click at [1033, 267] on button "Close Modal" at bounding box center [1028, 266] width 26 height 26
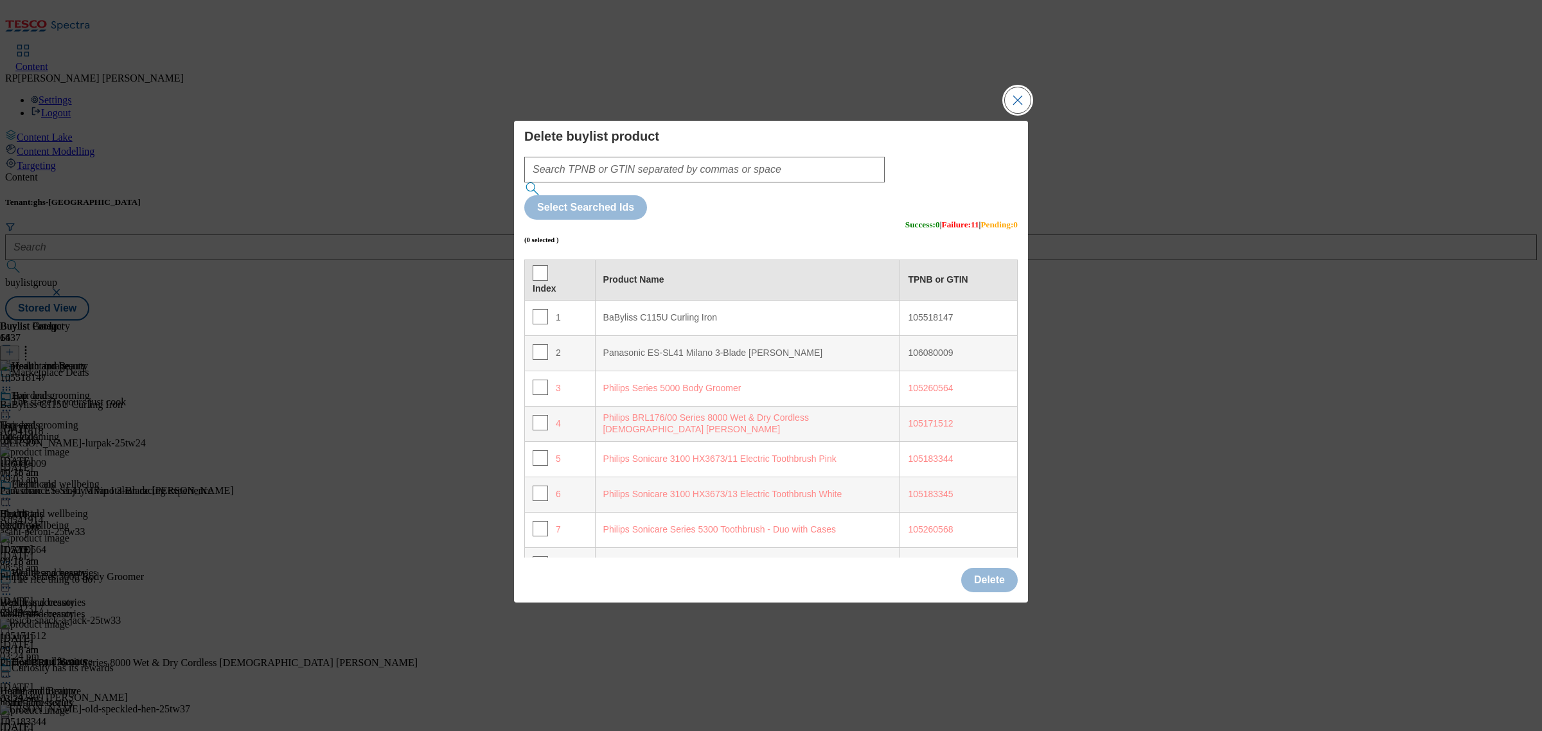
click at [1025, 113] on button "Close Modal" at bounding box center [1018, 100] width 26 height 26
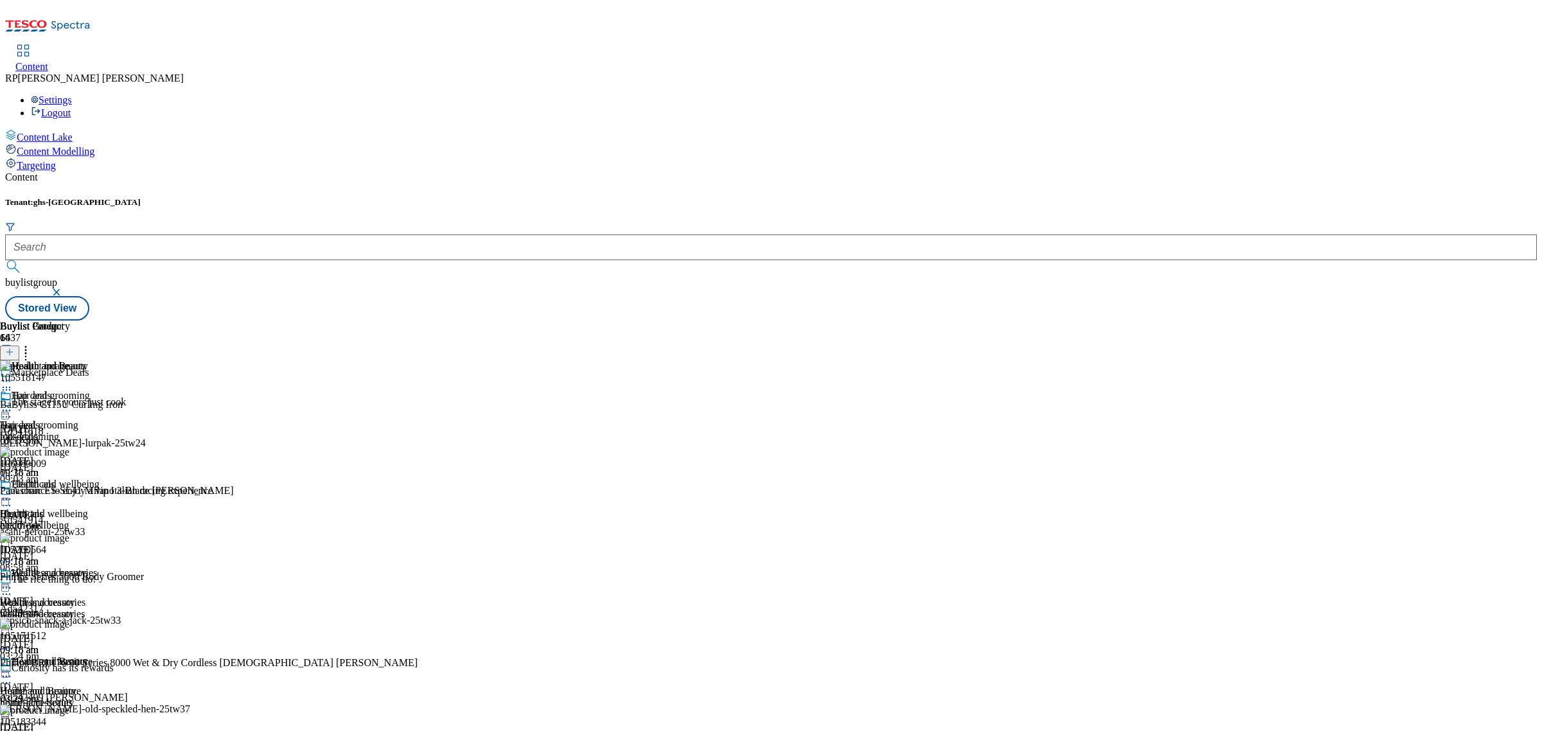
click at [13, 375] on icon at bounding box center [6, 381] width 13 height 13
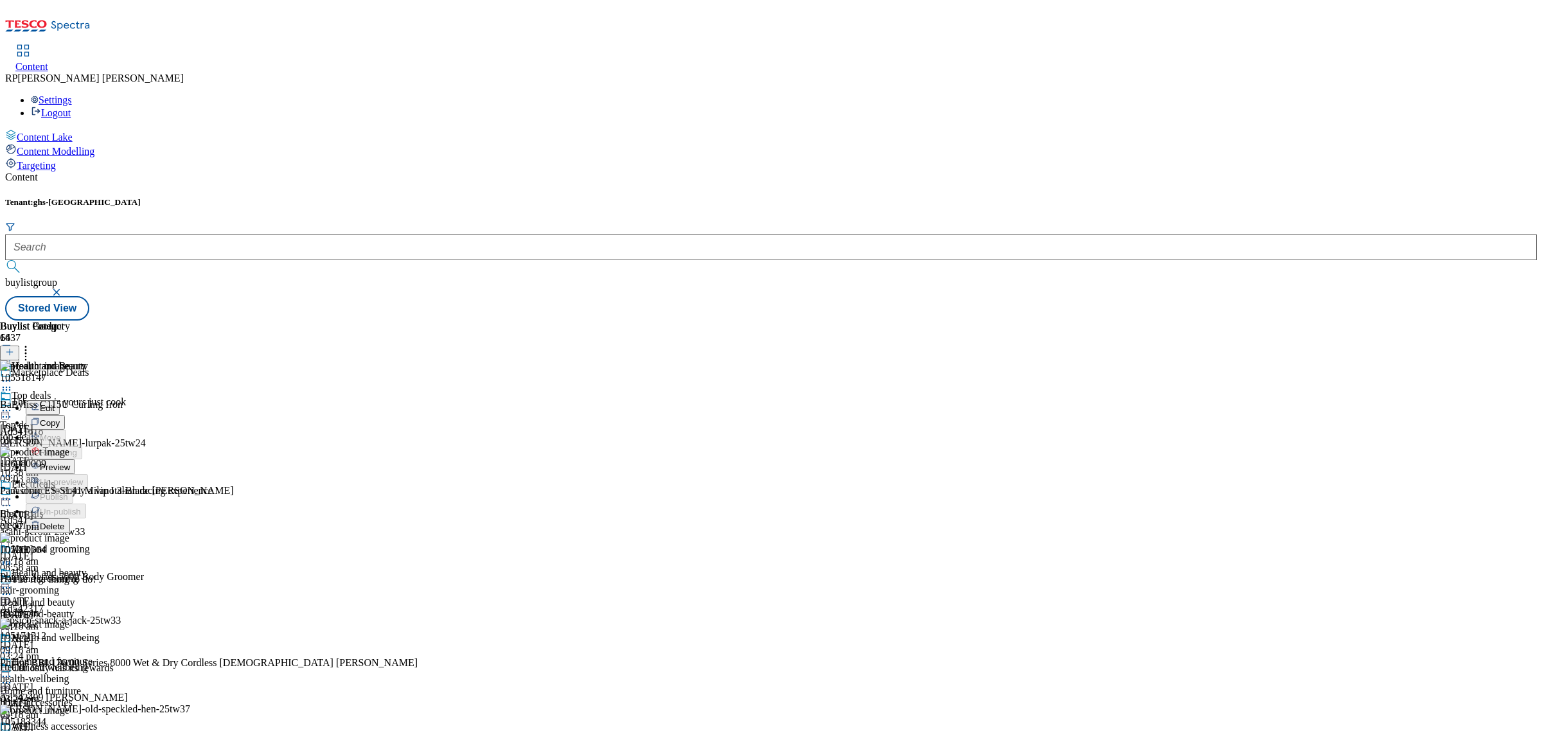
click at [70, 463] on span "Preview" at bounding box center [55, 468] width 30 height 10
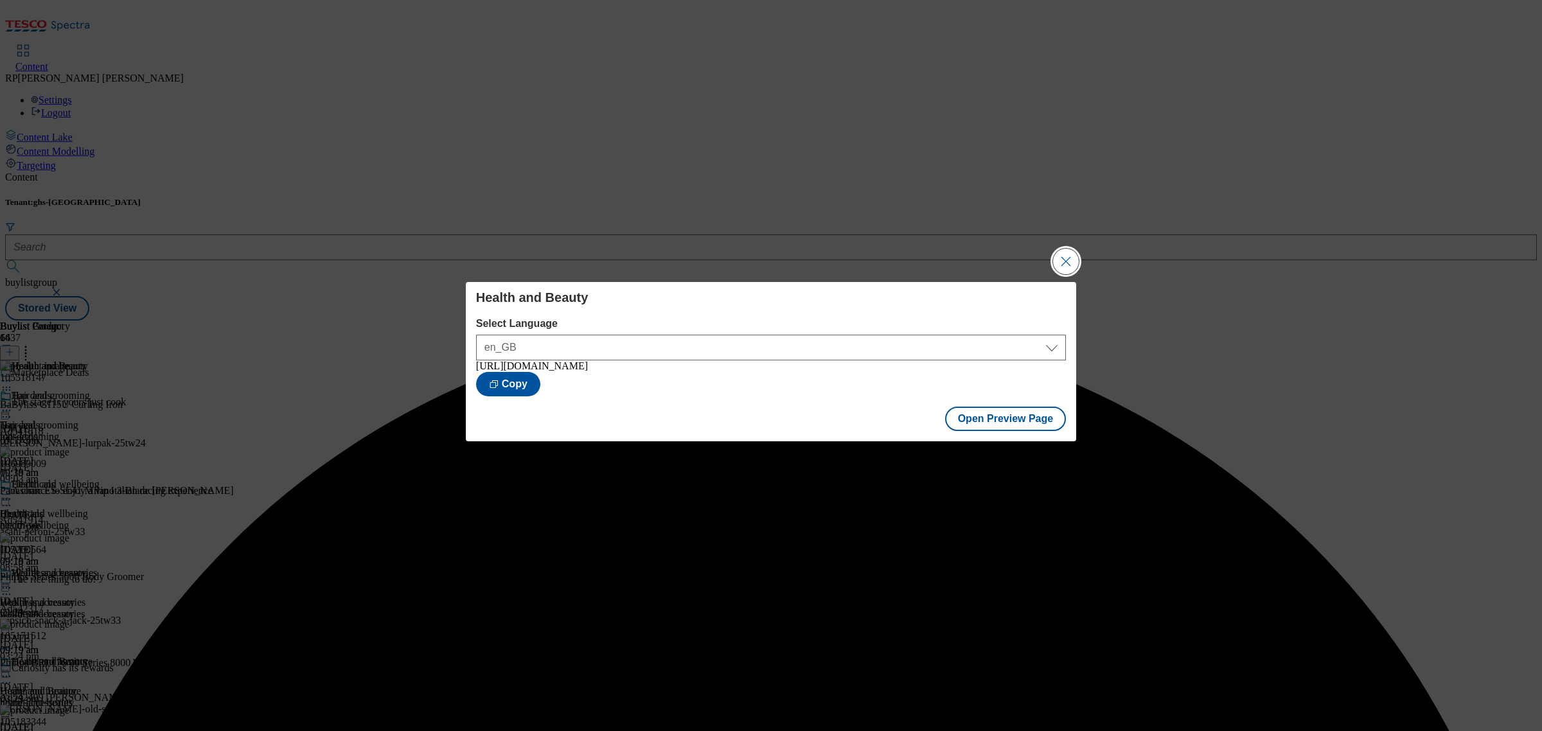
click at [1067, 262] on button "Close Modal" at bounding box center [1066, 262] width 26 height 26
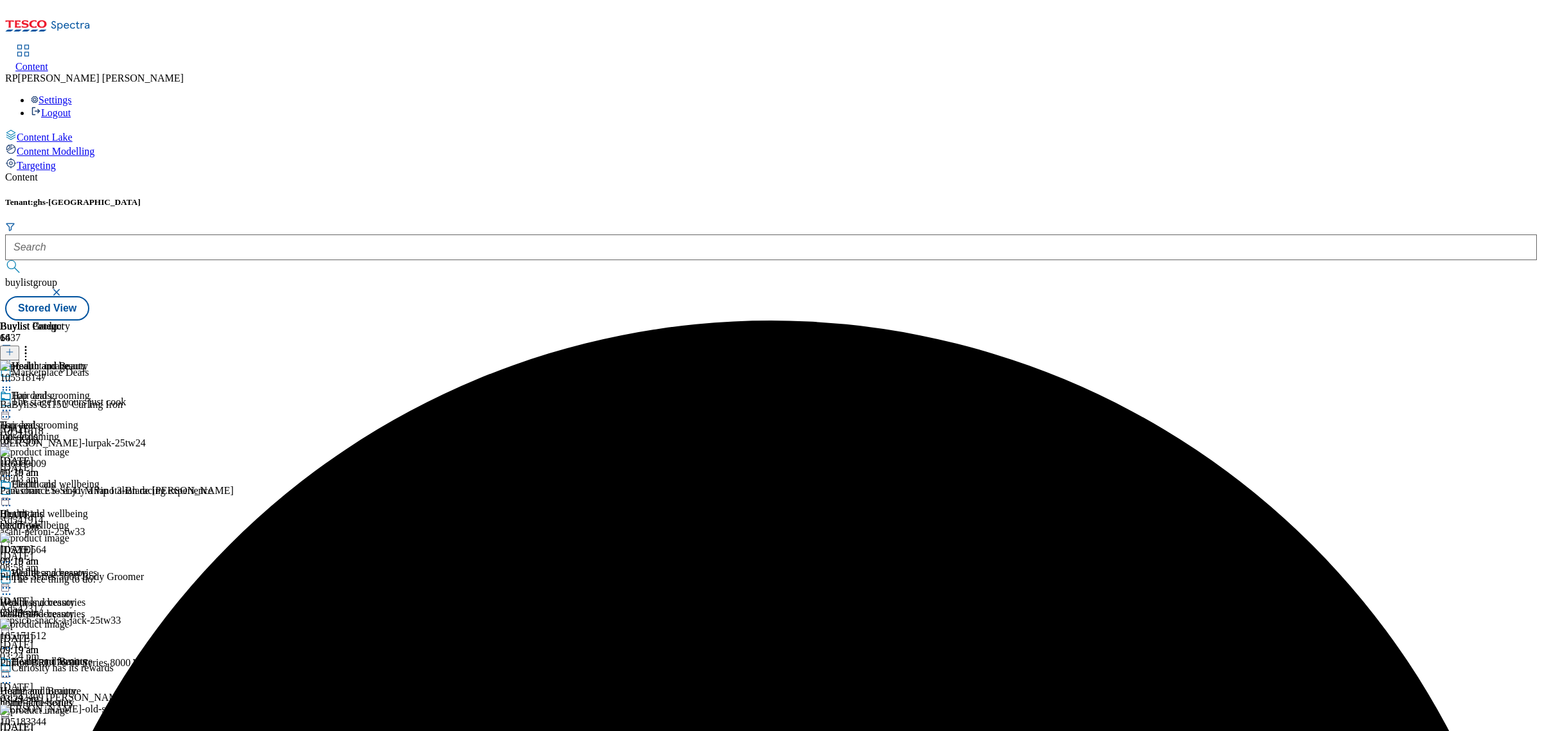
click at [112, 375] on div at bounding box center [56, 382] width 112 height 15
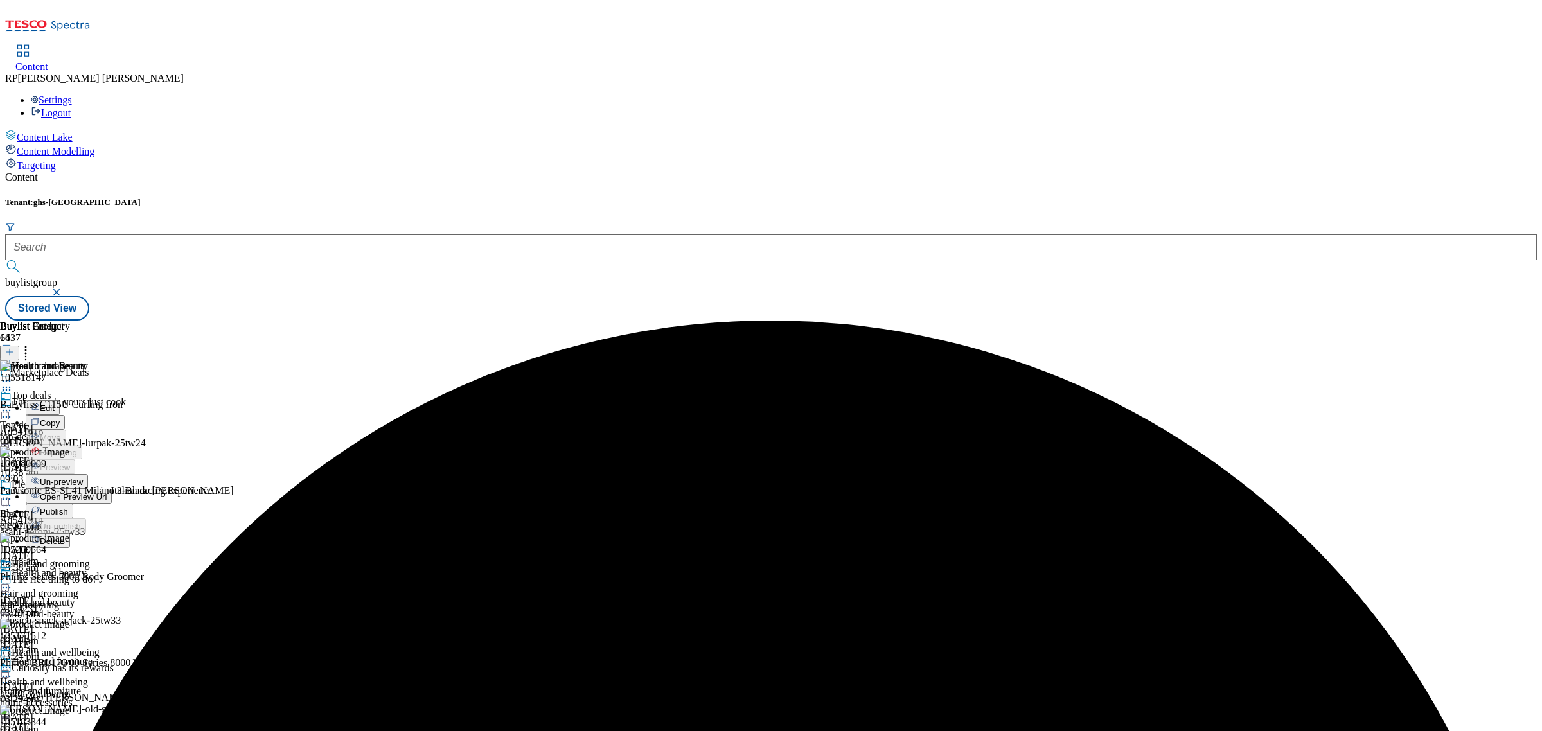
click at [68, 507] on span "Publish" at bounding box center [54, 512] width 28 height 10
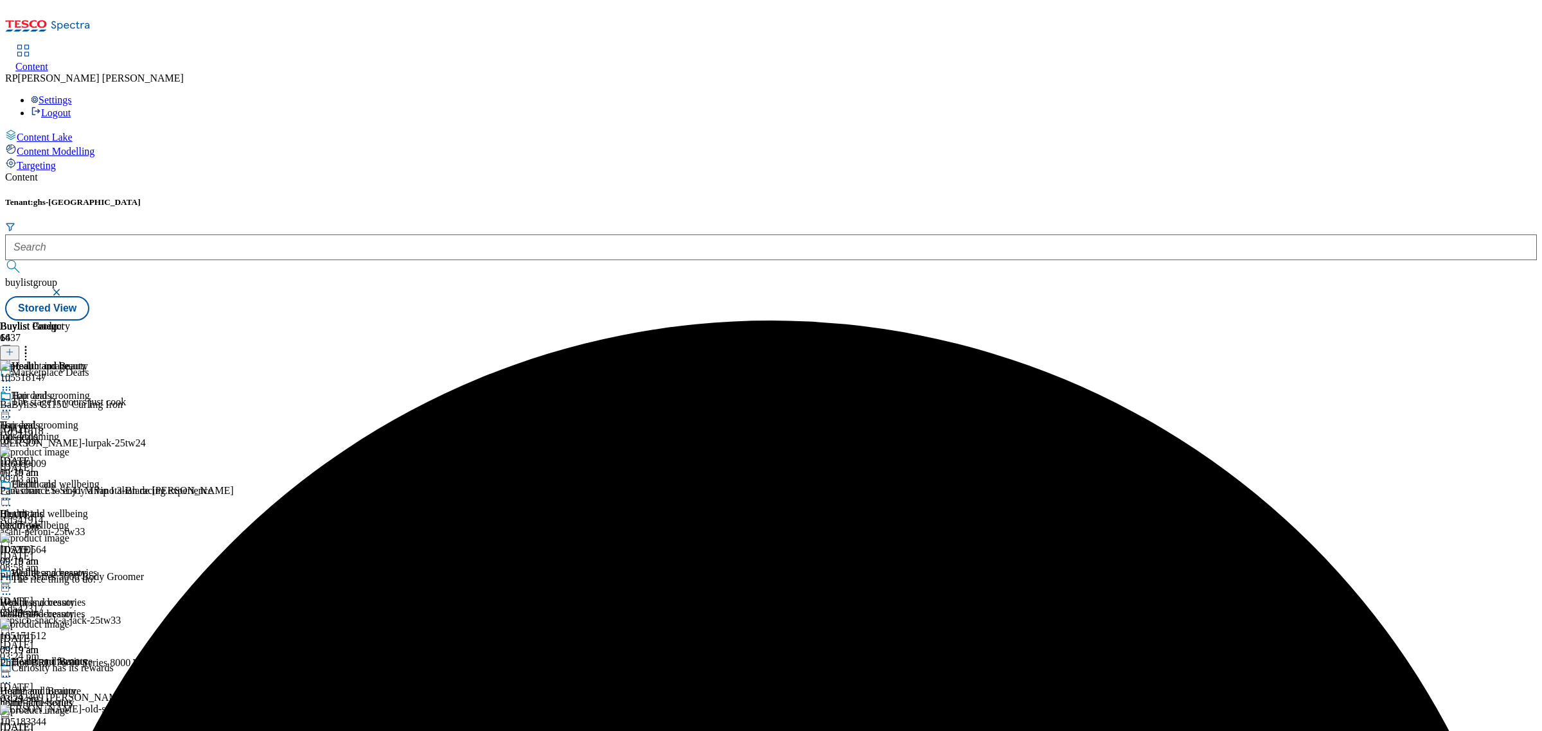
click at [13, 381] on icon at bounding box center [6, 387] width 13 height 13
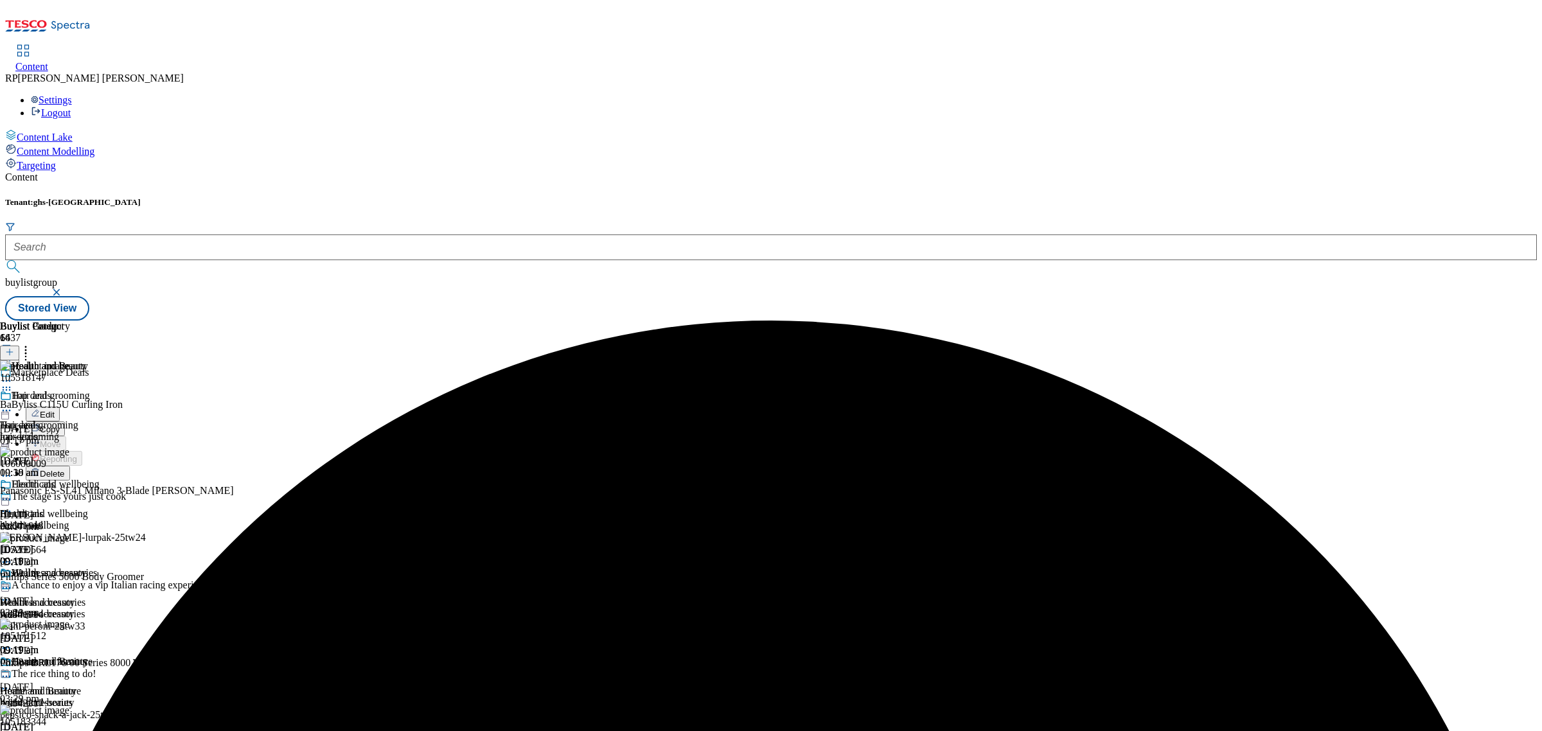
click at [13, 381] on icon at bounding box center [6, 387] width 13 height 13
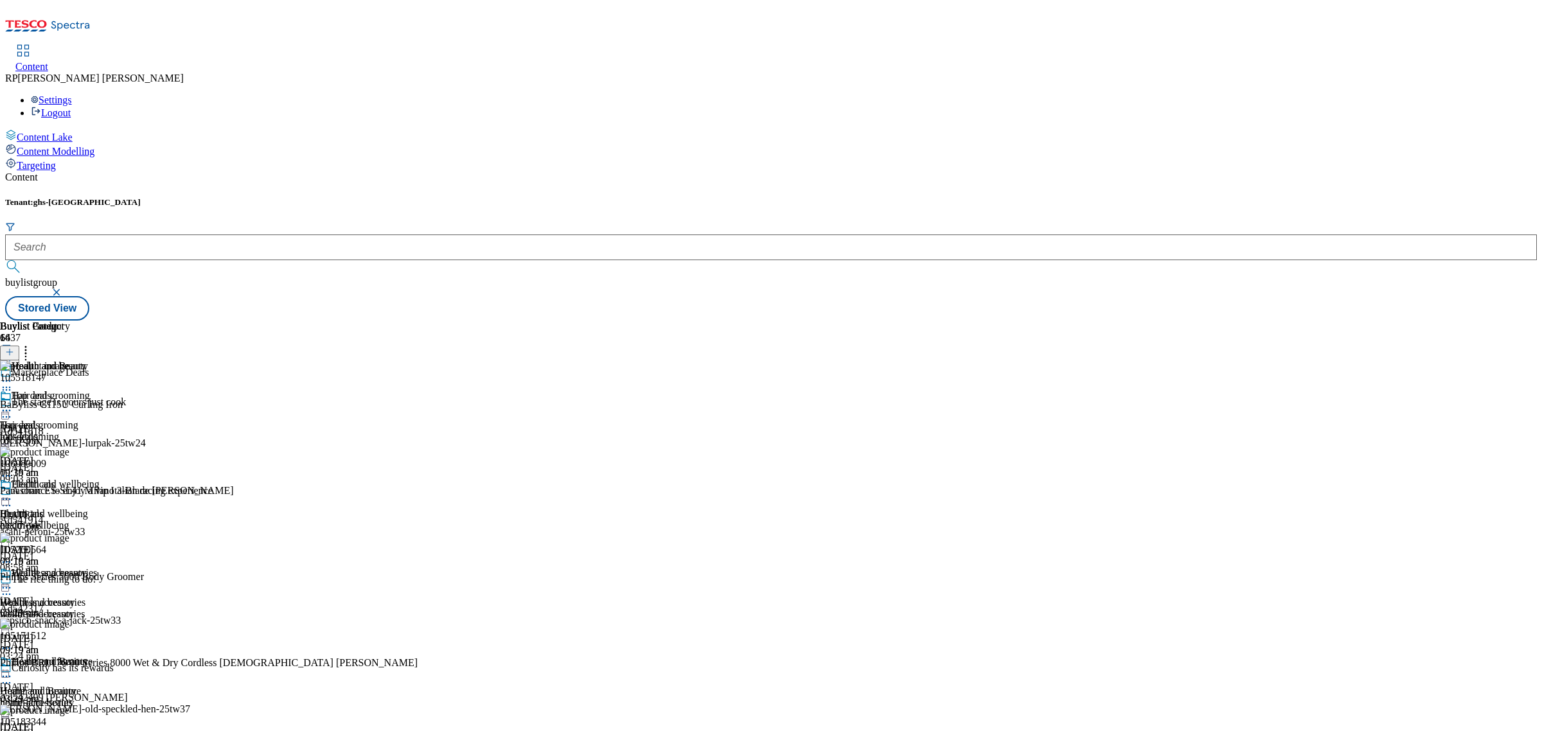
click at [101, 493] on div at bounding box center [50, 500] width 101 height 15
click at [70, 581] on span "Preview" at bounding box center [55, 586] width 30 height 10
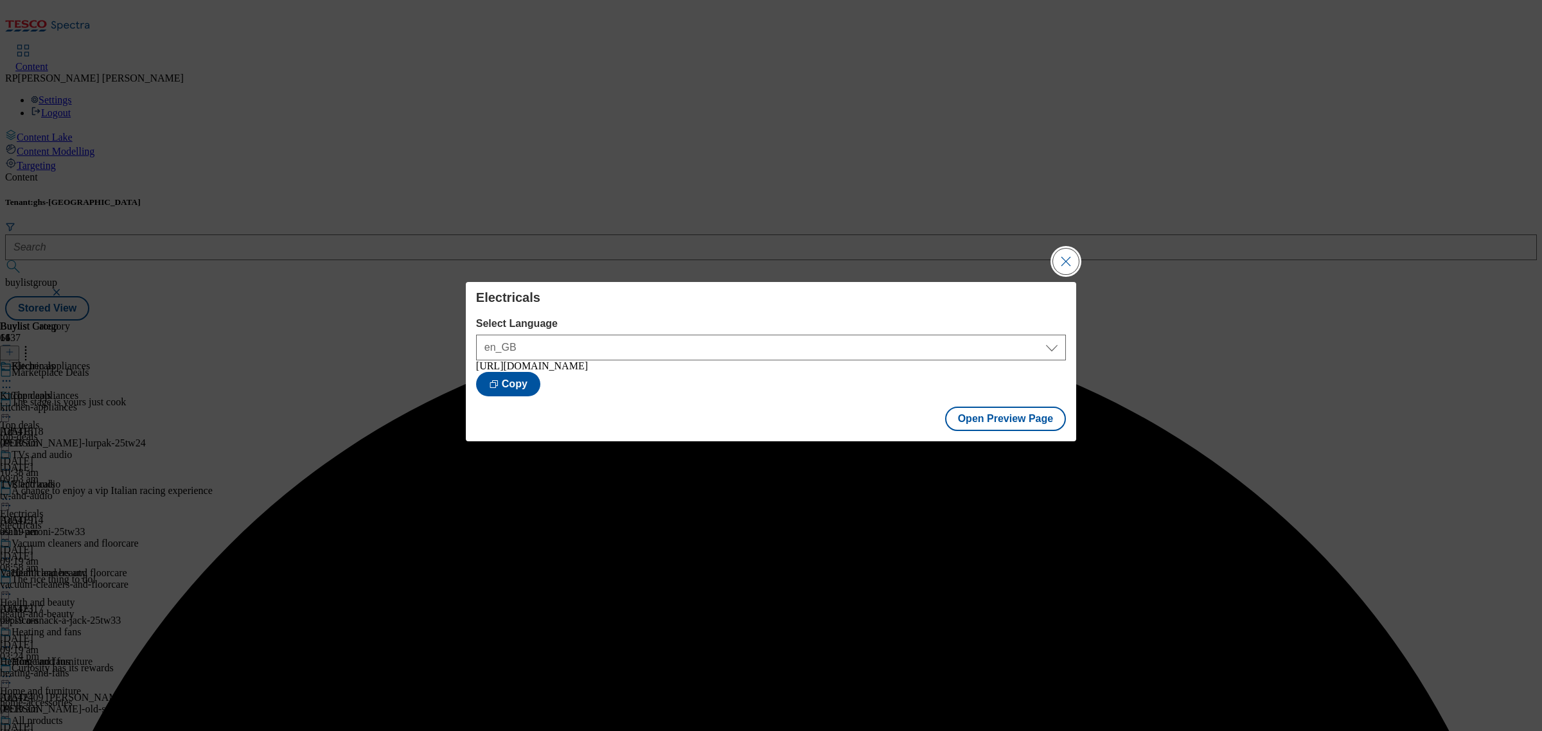
click at [1059, 249] on button "Close Modal" at bounding box center [1066, 262] width 26 height 26
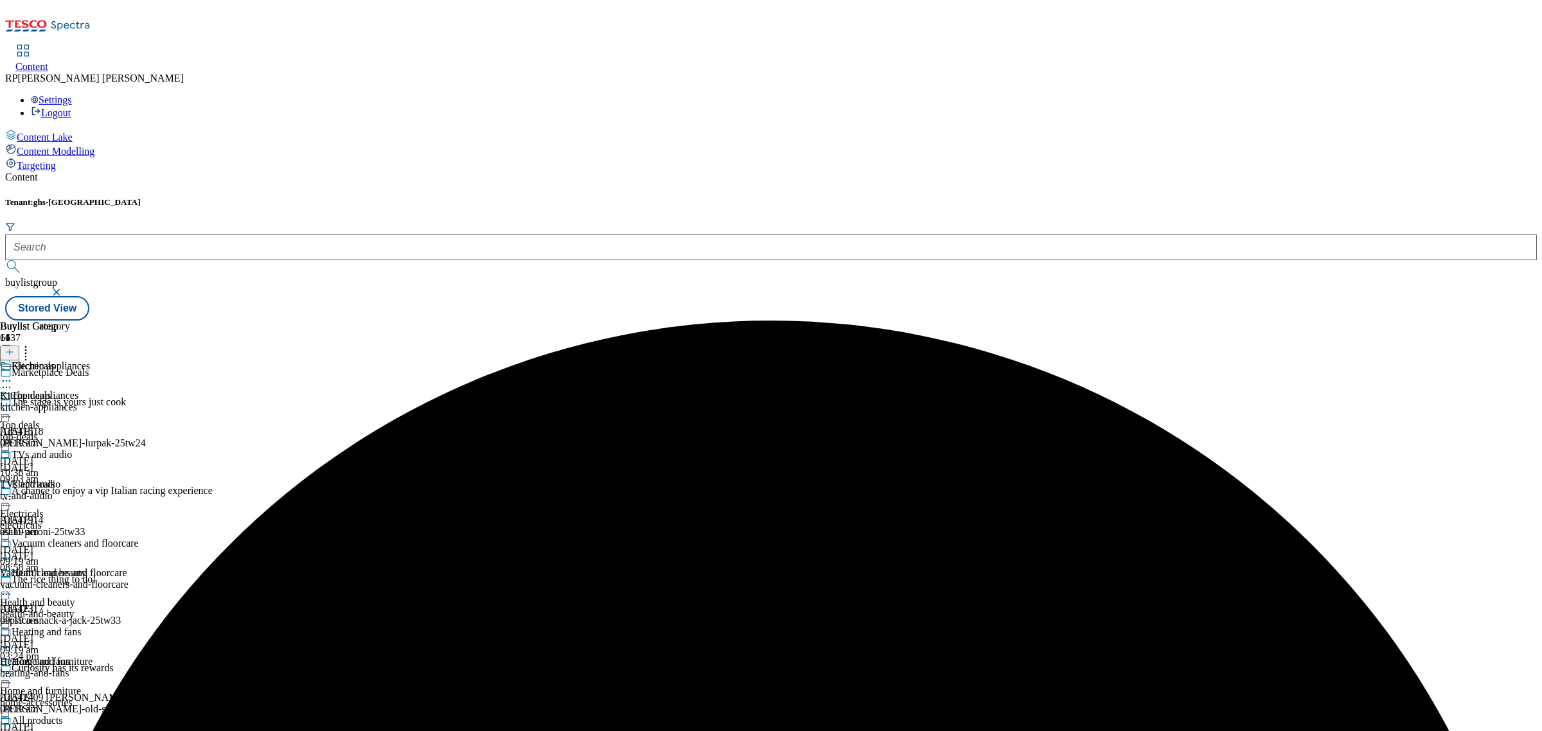
click at [13, 493] on icon at bounding box center [6, 499] width 13 height 13
click at [68, 625] on span "Publish" at bounding box center [54, 630] width 28 height 10
click at [13, 404] on icon at bounding box center [6, 410] width 13 height 13
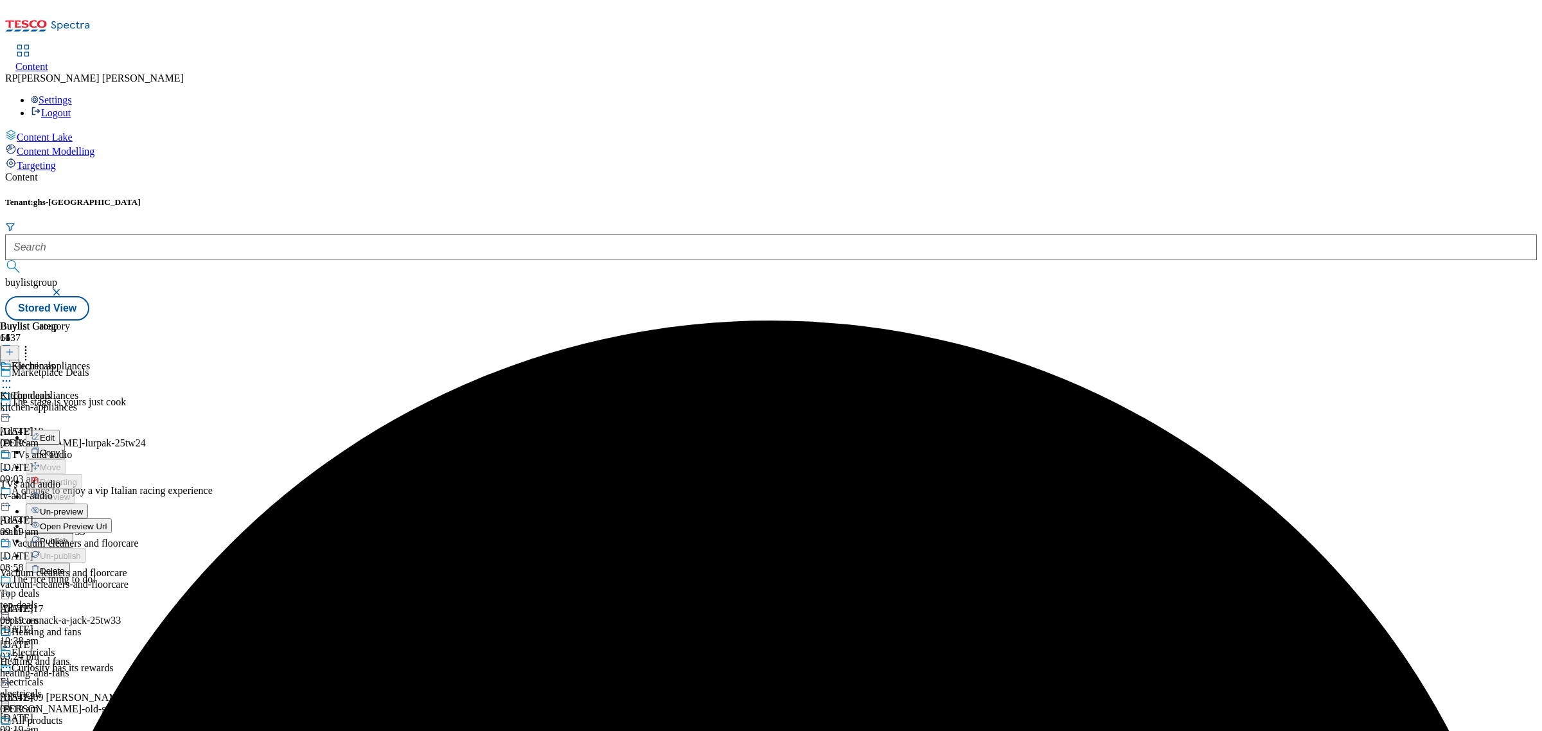
click at [68, 537] on span "Publish" at bounding box center [54, 542] width 28 height 10
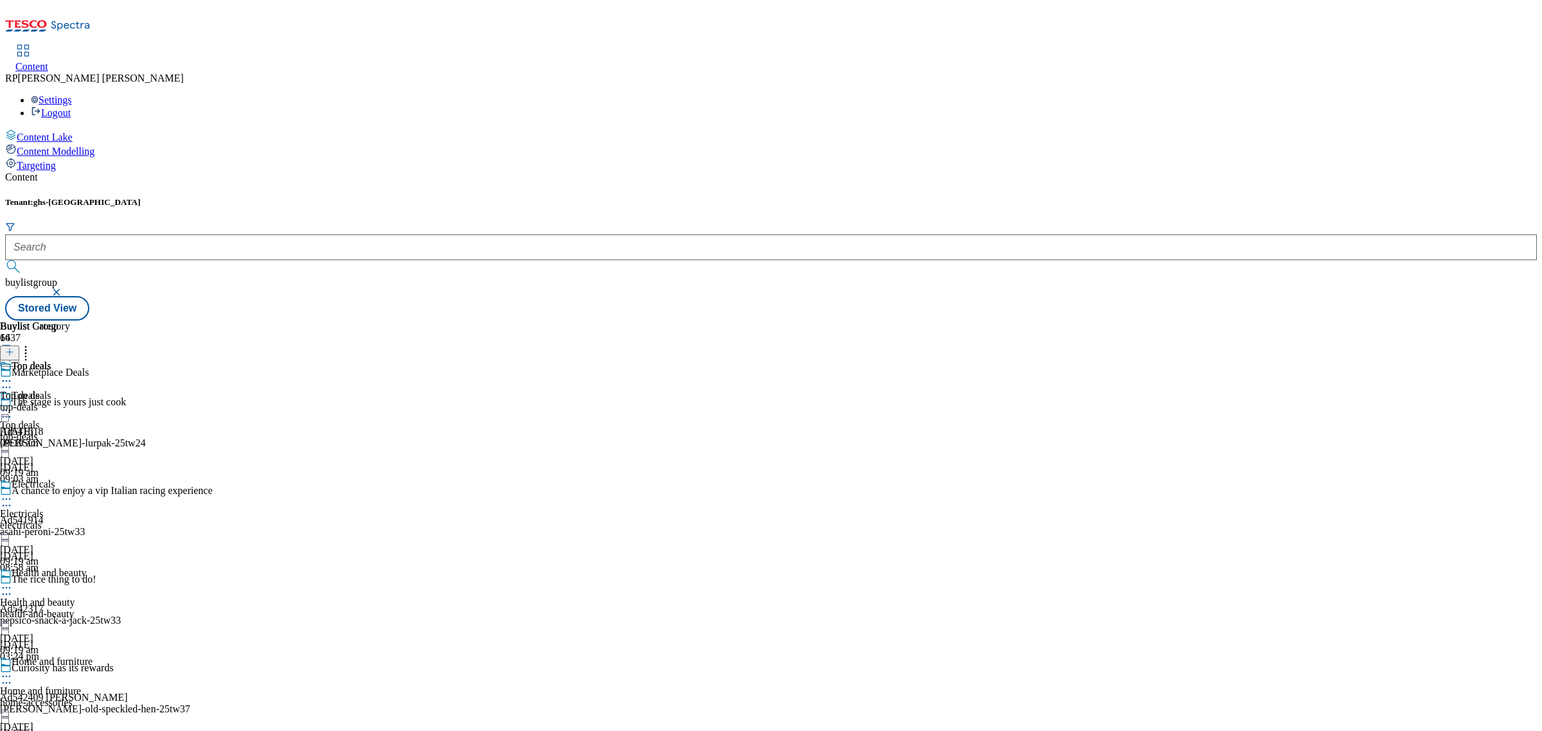
scroll to position [723, 0]
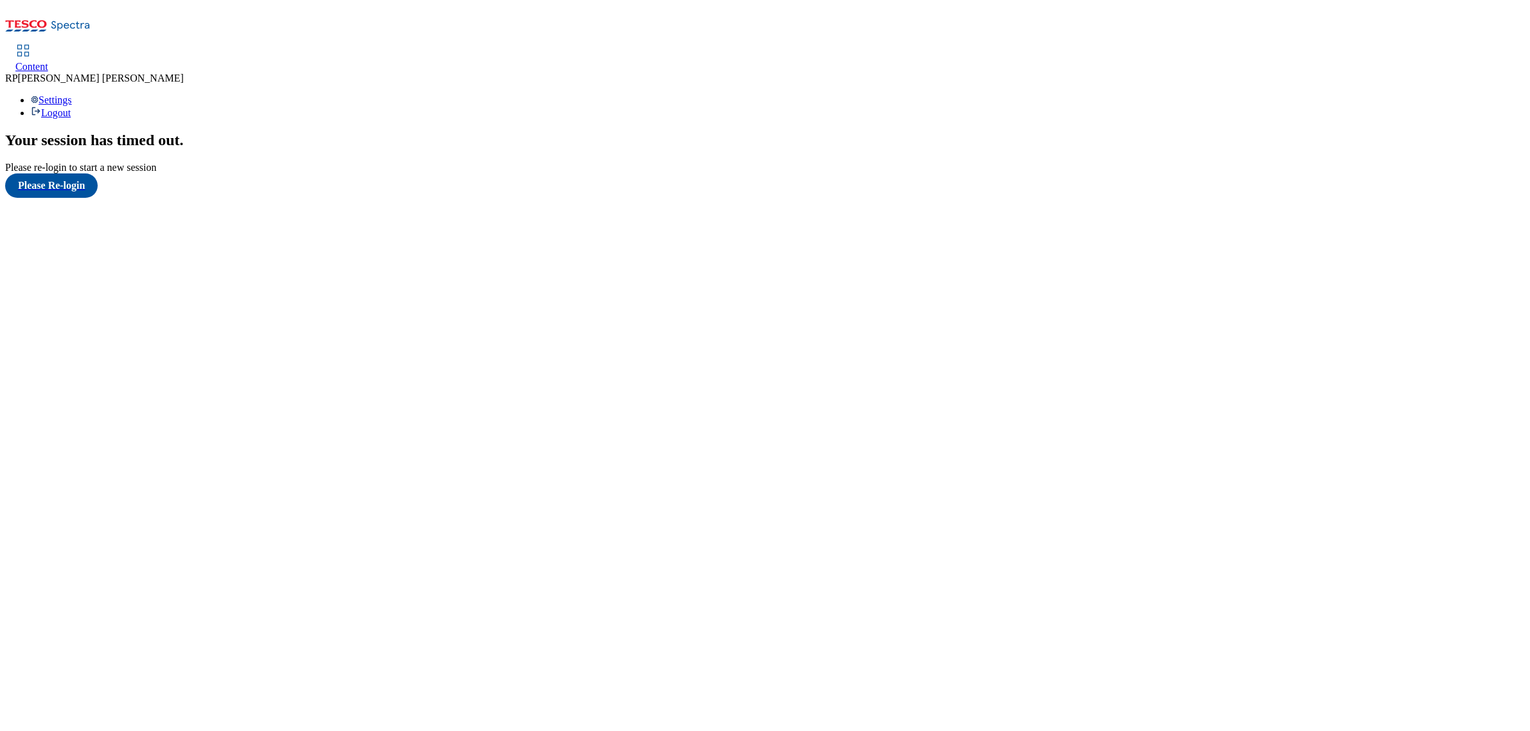
click at [1298, 198] on div "Your session has timed out . Please re-login to start a new session Please Re-l…" at bounding box center [765, 165] width 1520 height 66
